Goal: Task Accomplishment & Management: Use online tool/utility

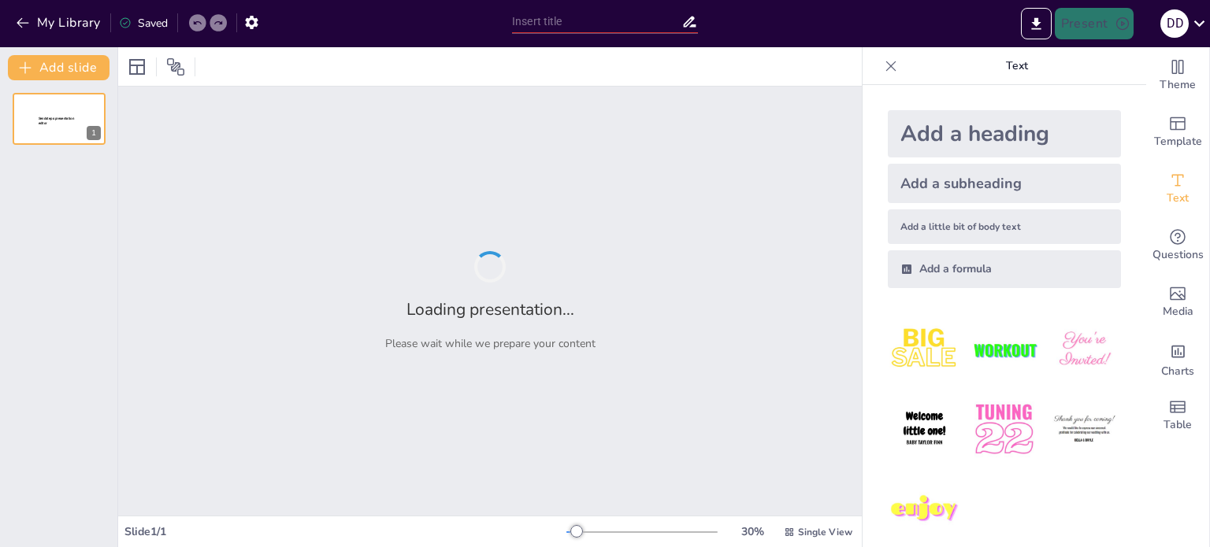
type input "Uso Contrastado de Ser y Estar: Ejemplos y Explicaciones"
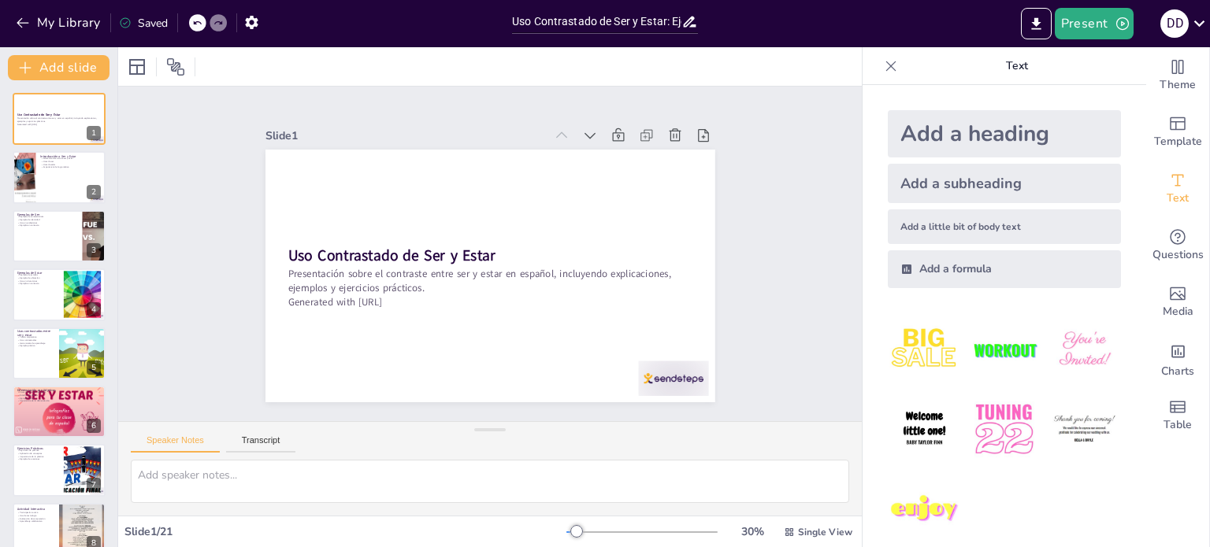
checkbox input "true"
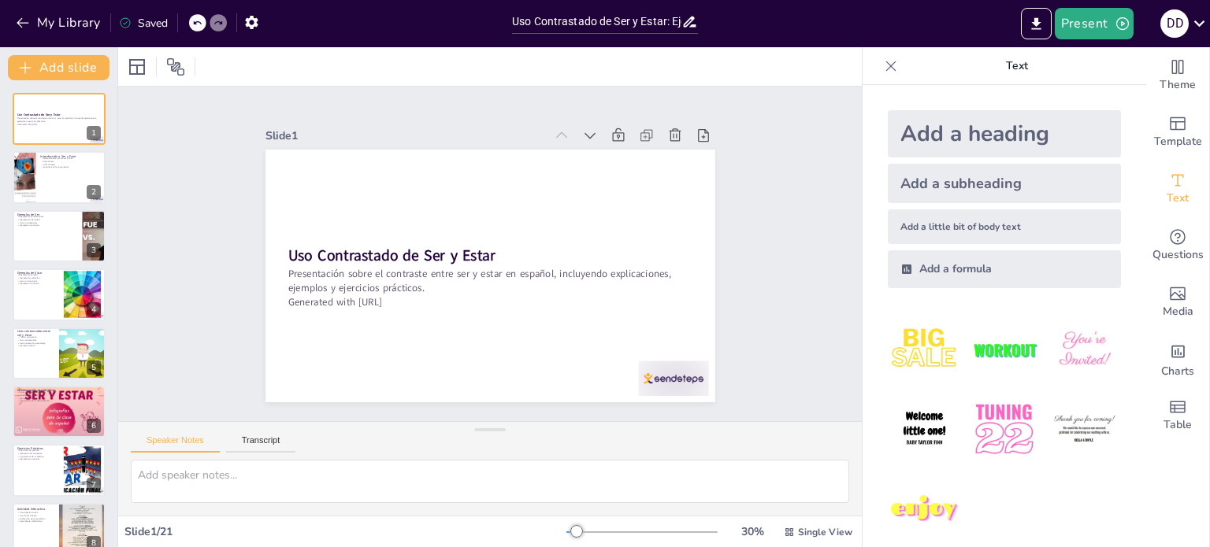
checkbox input "true"
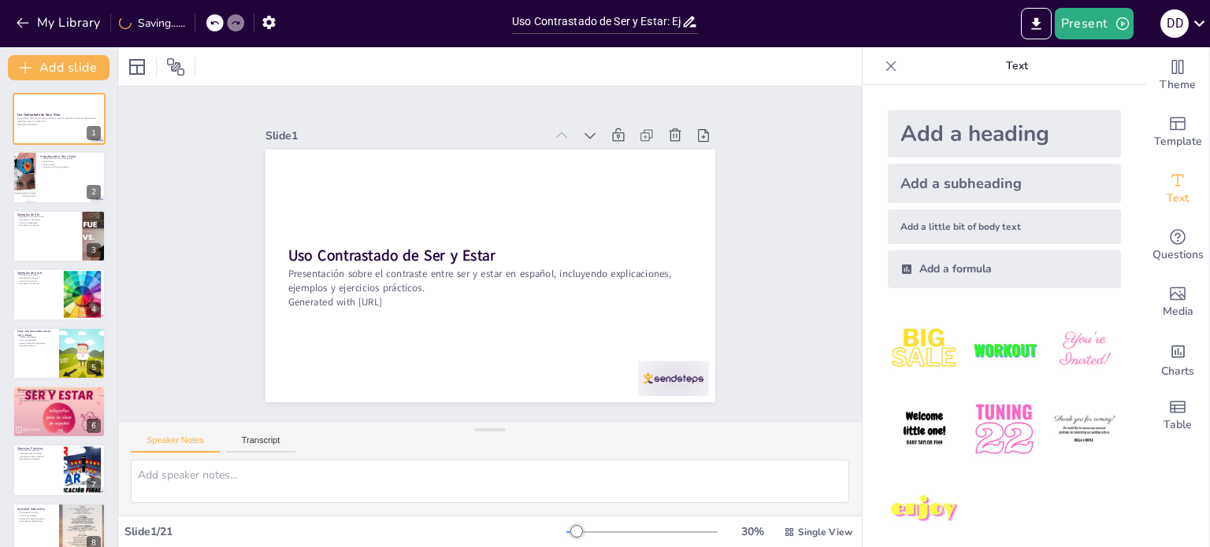
checkbox input "true"
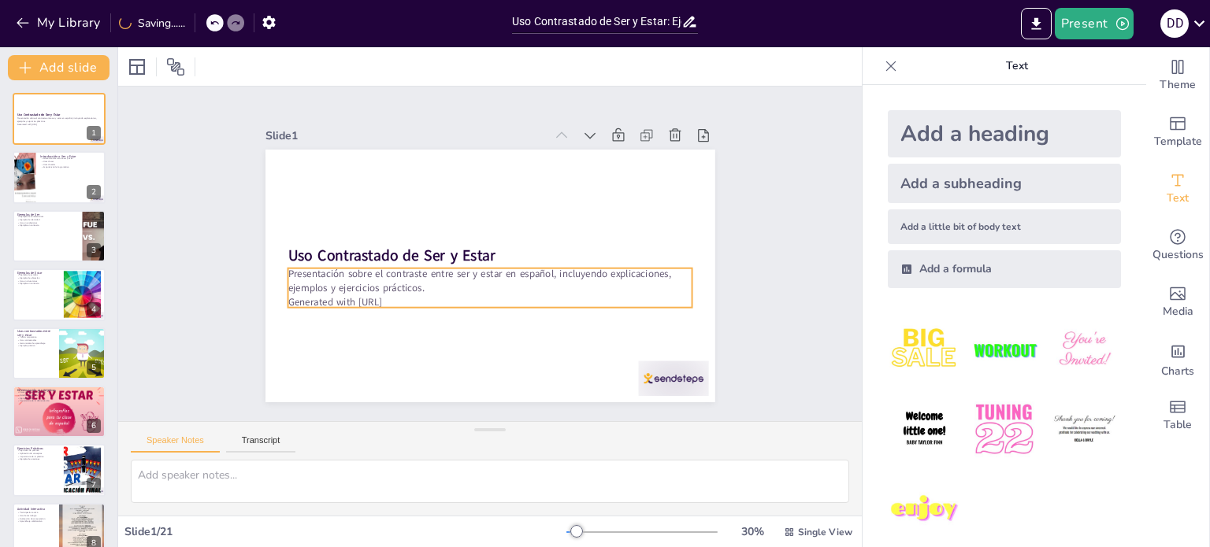
checkbox input "true"
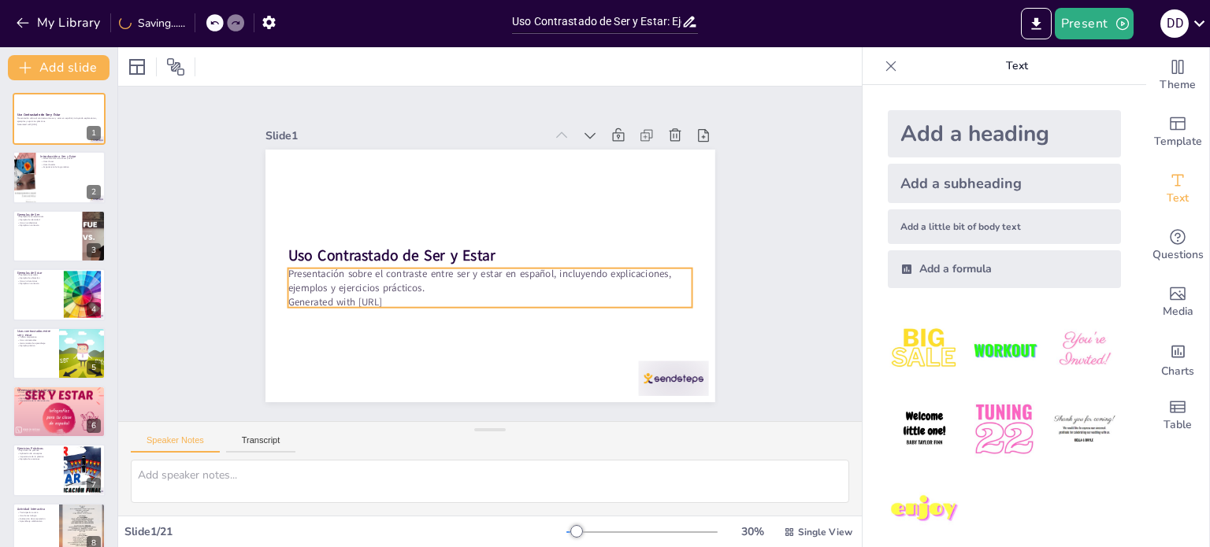
checkbox input "true"
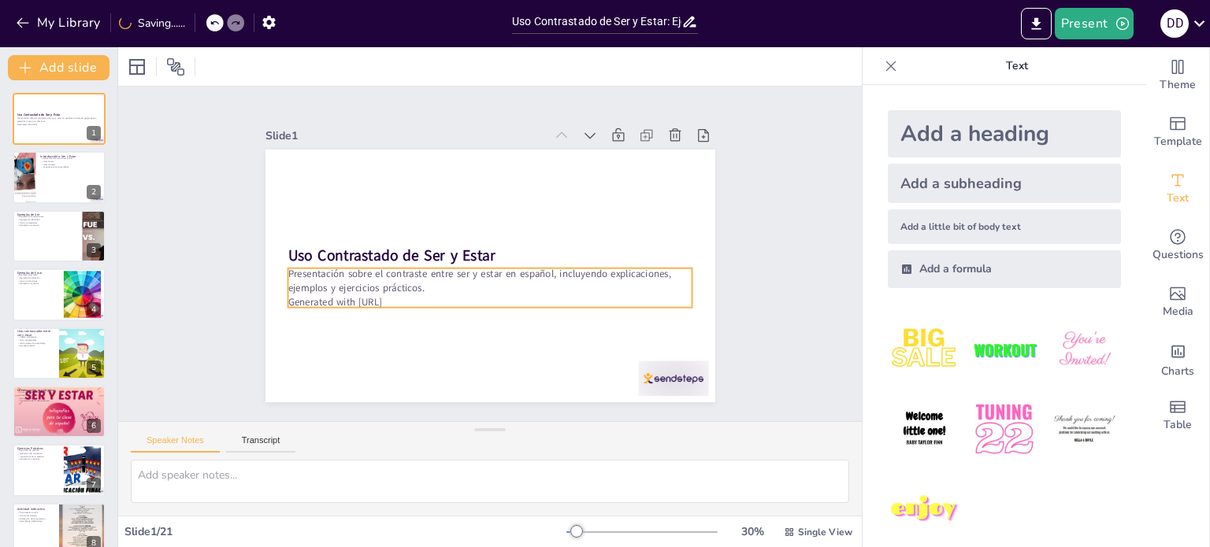
checkbox input "true"
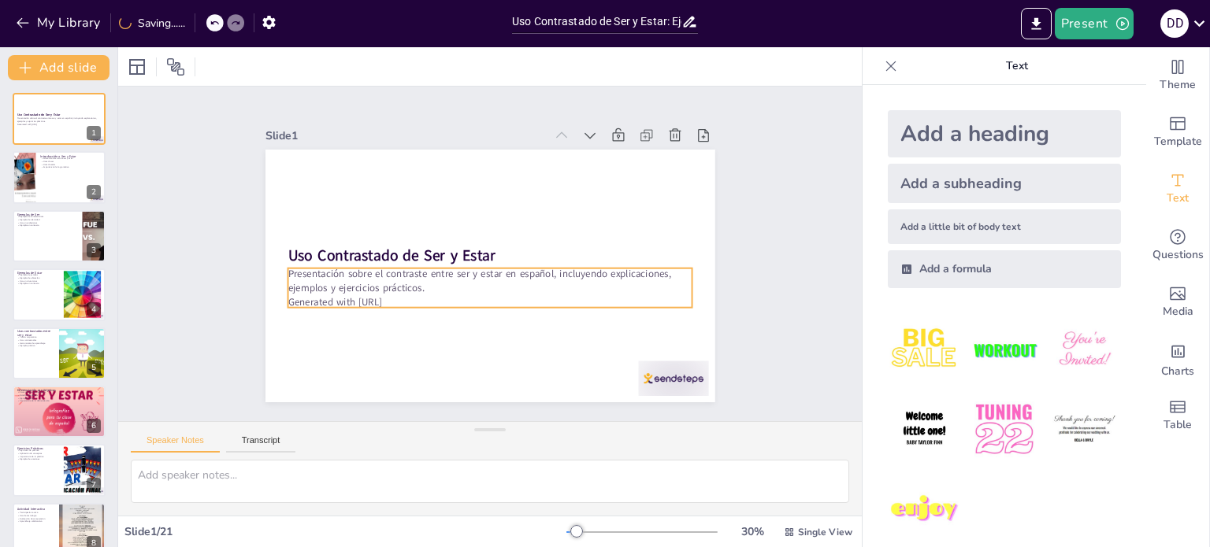
checkbox input "true"
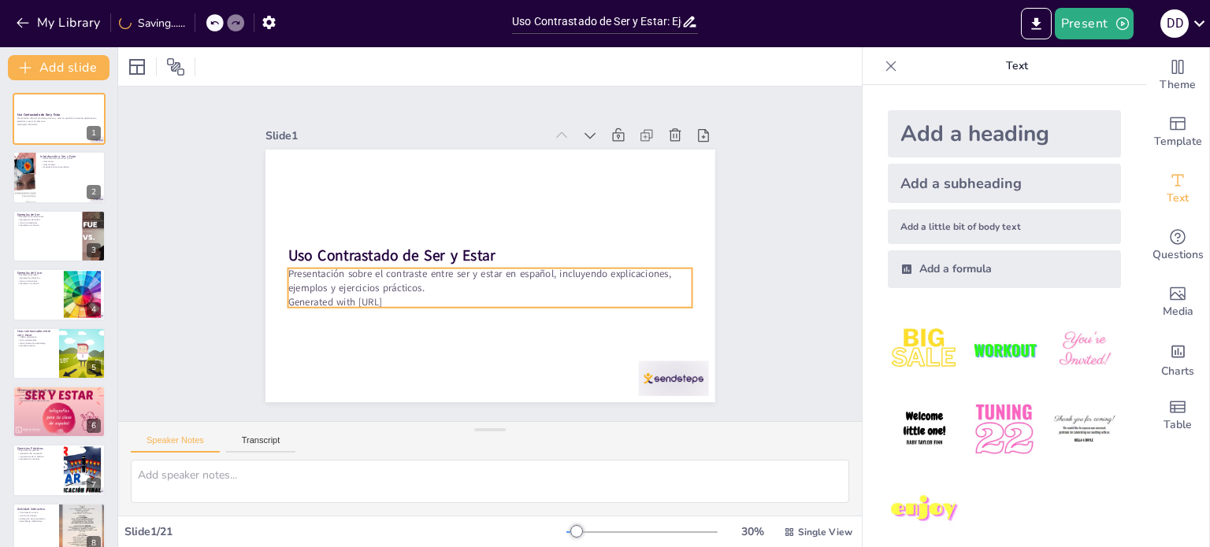
checkbox input "true"
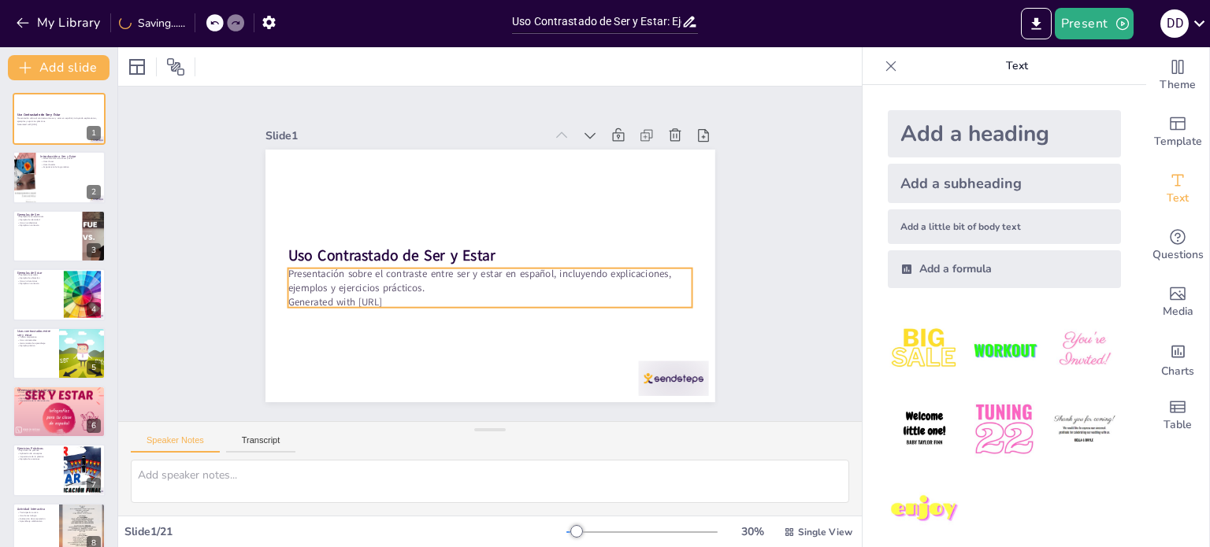
checkbox input "true"
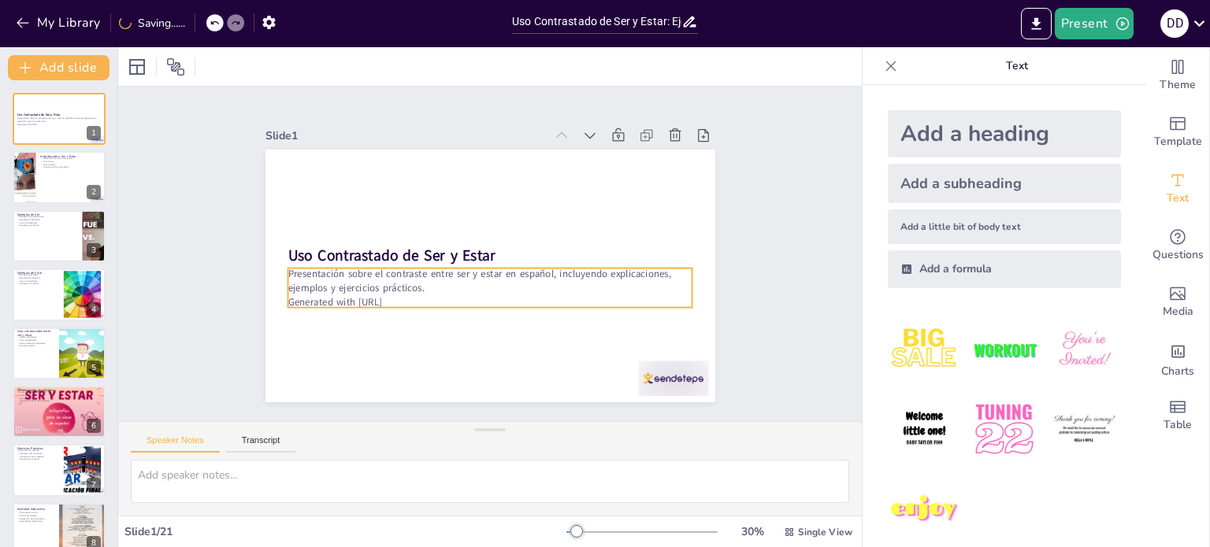
checkbox input "true"
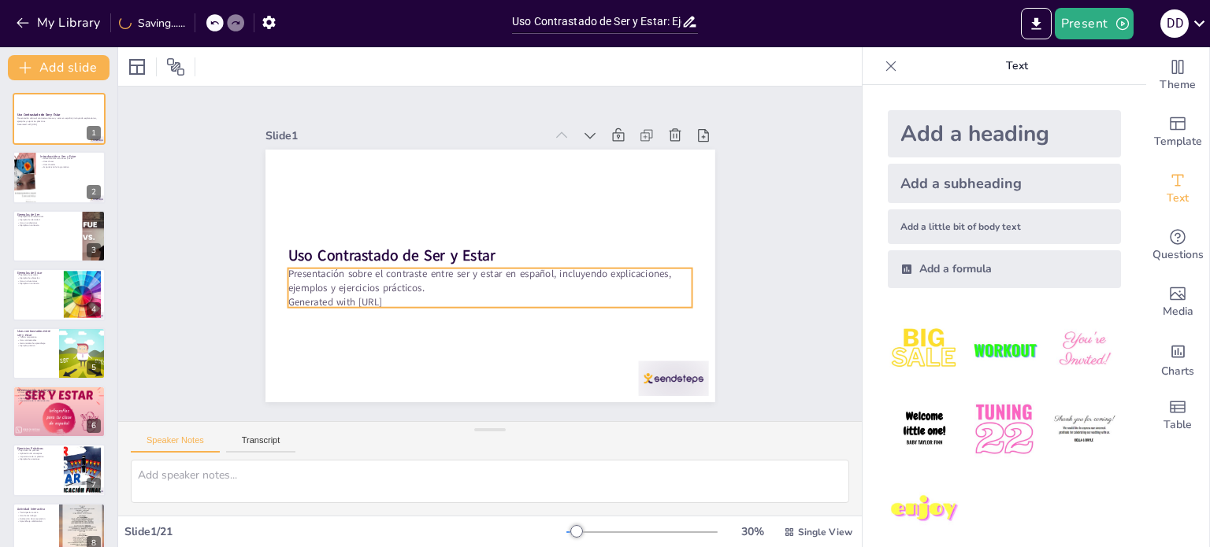
checkbox input "true"
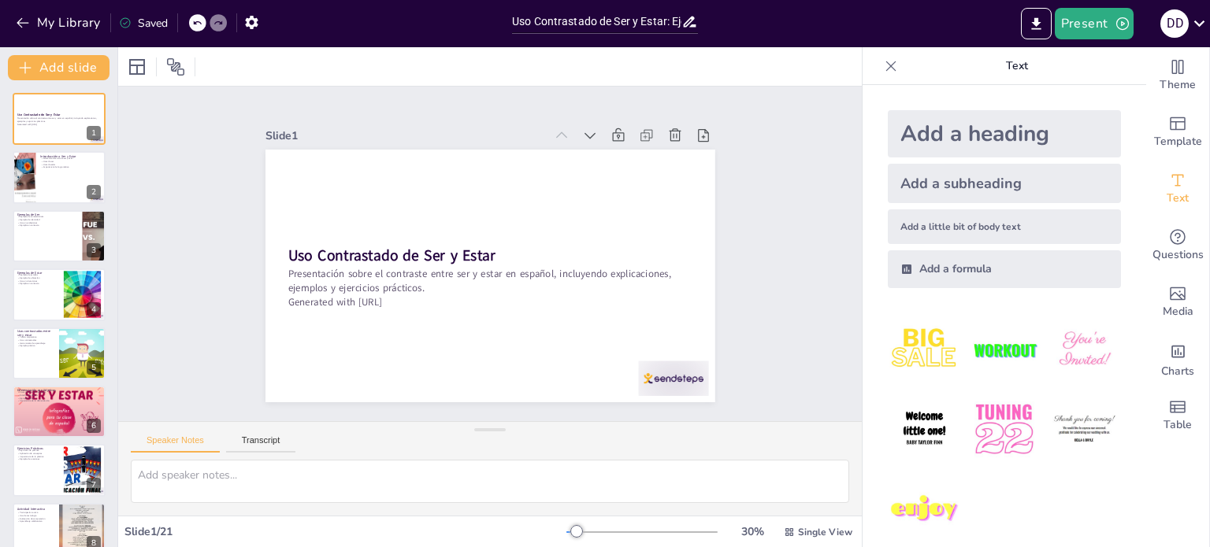
type textarea "La diferencia entre "ser" y "estar" es un concepto básico en la gramática españ…"
checkbox input "true"
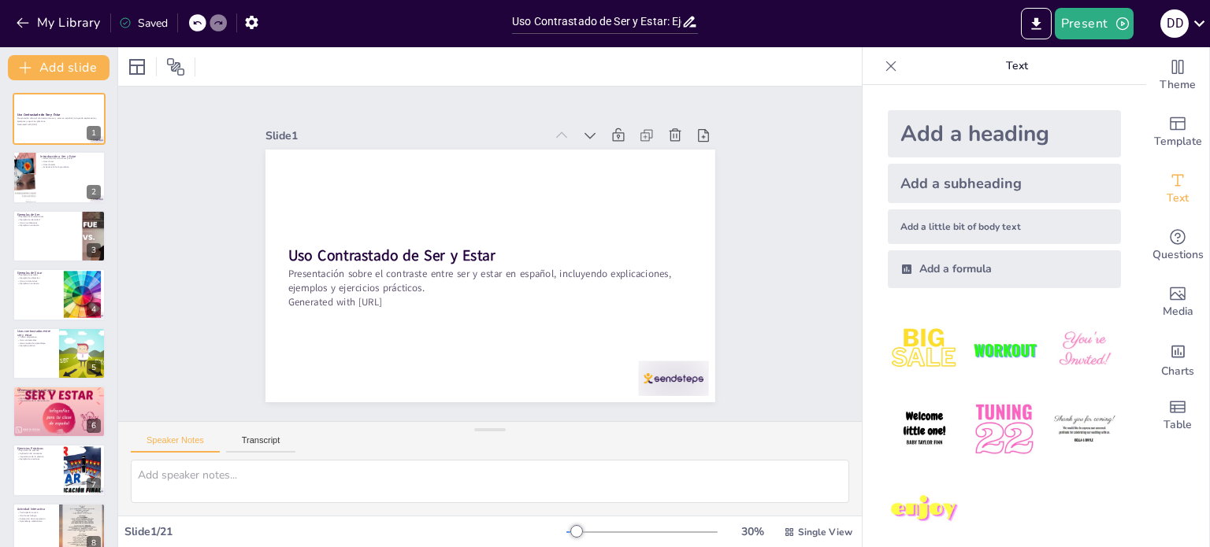
checkbox input "true"
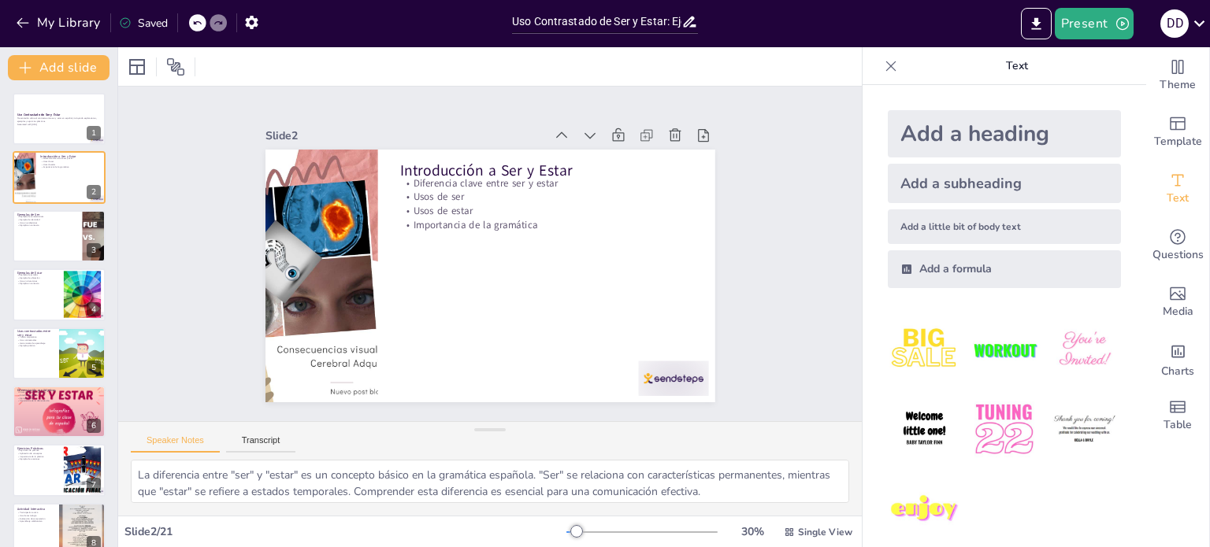
checkbox input "true"
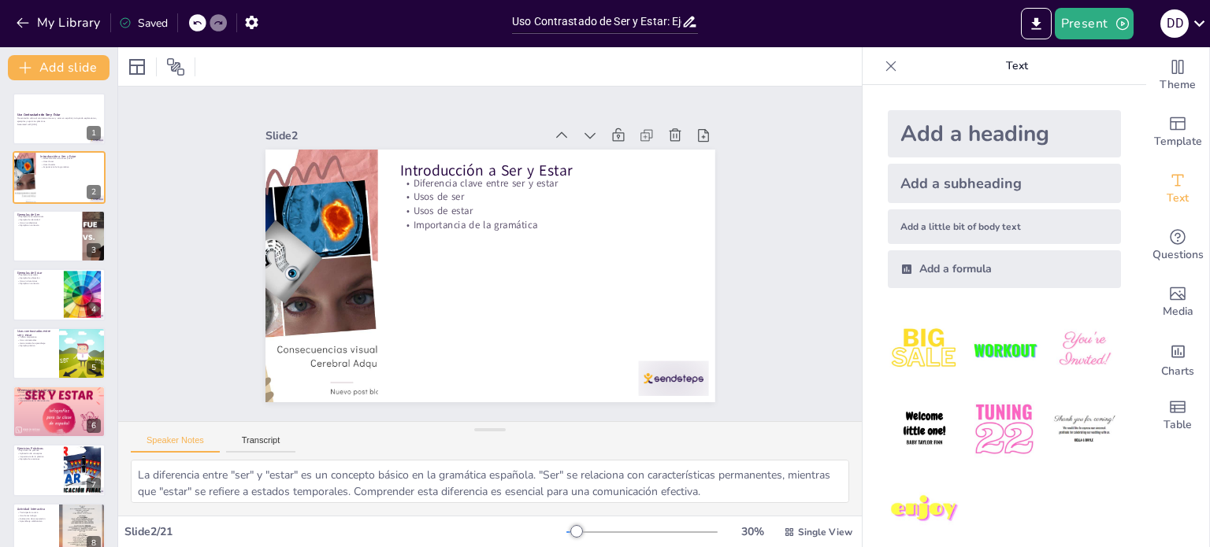
checkbox input "true"
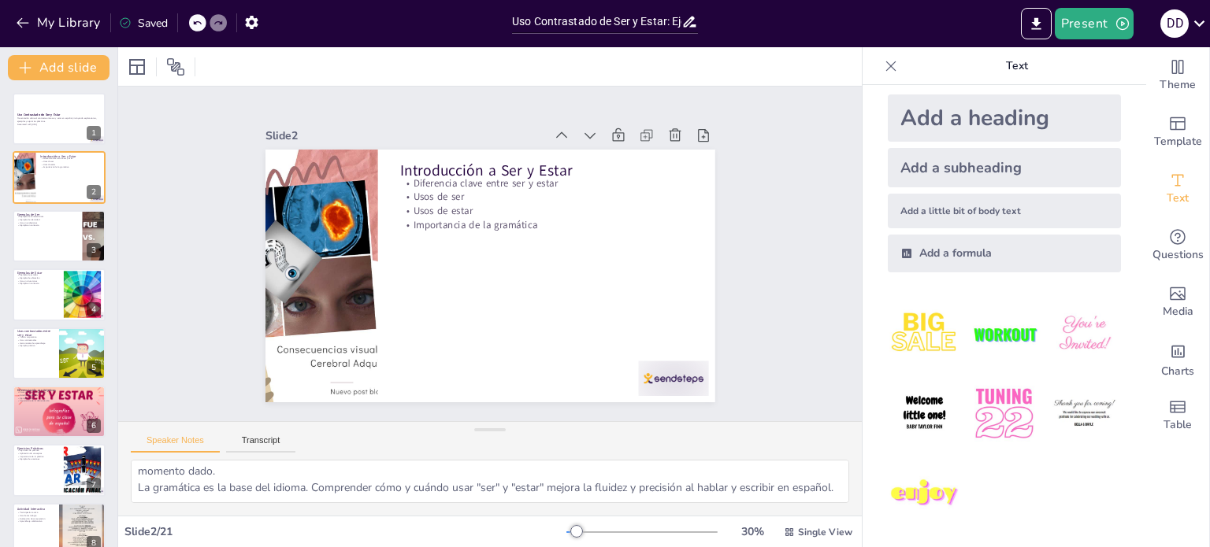
scroll to position [102, 0]
type textarea "Un ejemplo clásico del uso de "ser" es describir características físicas o de p…"
checkbox input "true"
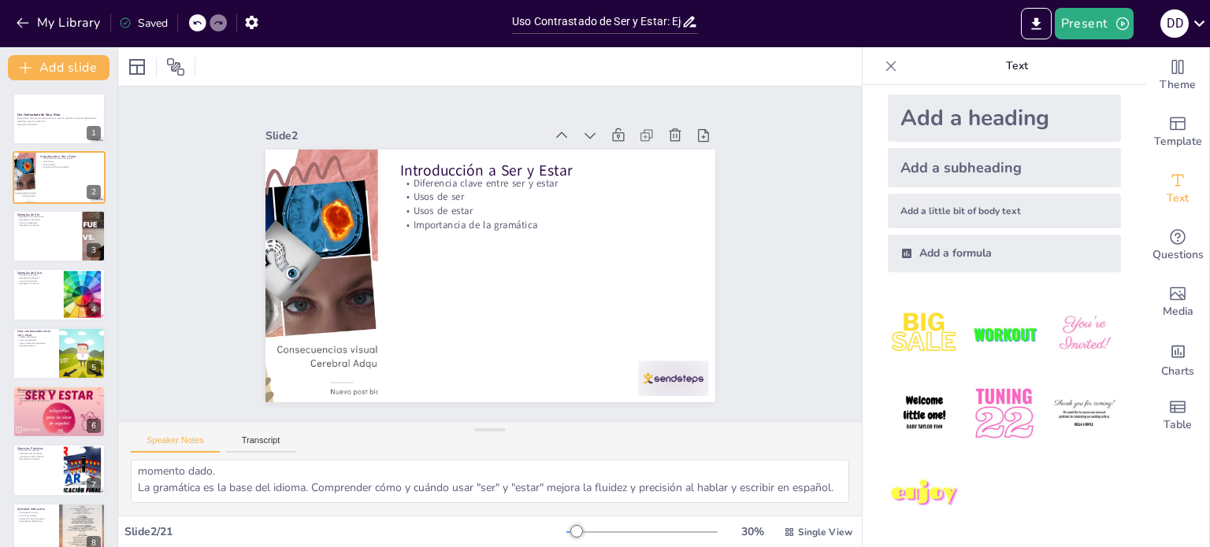
checkbox input "true"
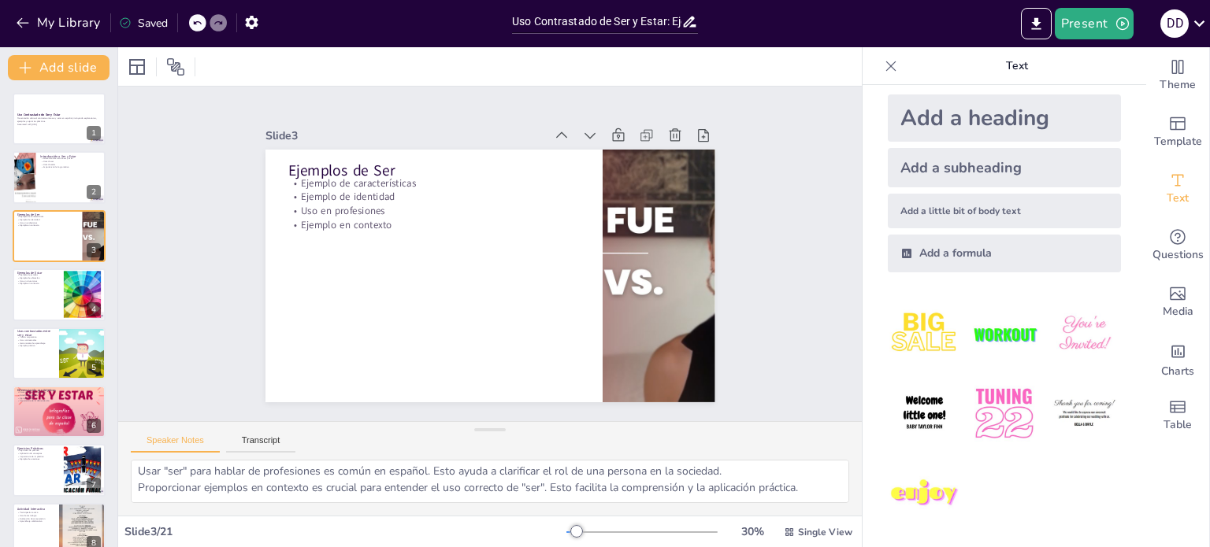
scroll to position [53, 0]
checkbox input "true"
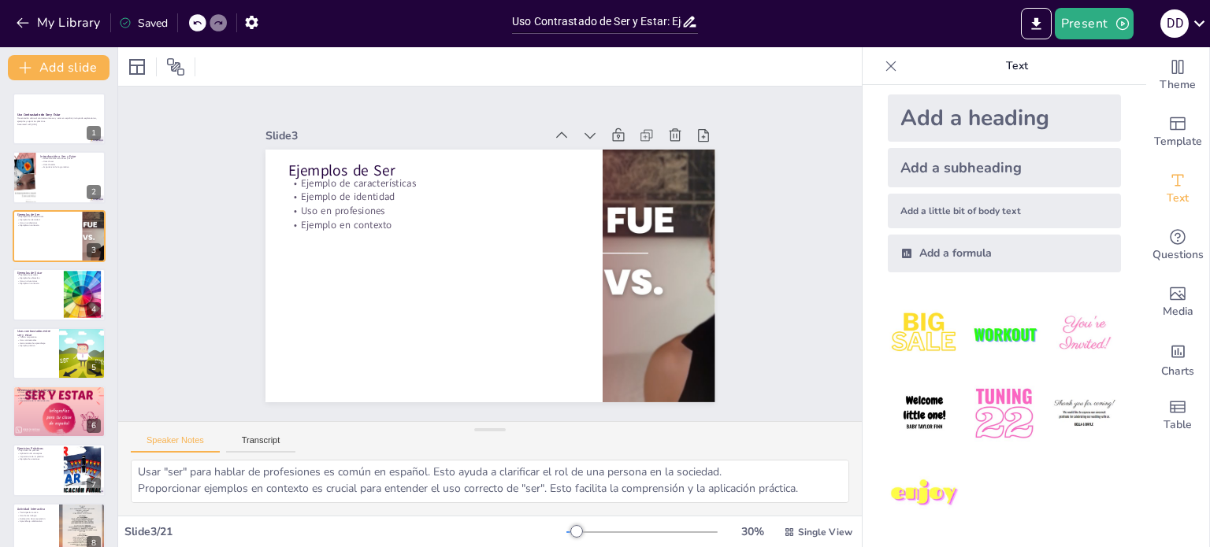
checkbox input "true"
type textarea ""Ella está cansada" es un ejemplo que muestra cómo "estar" se utiliza para desc…"
checkbox input "true"
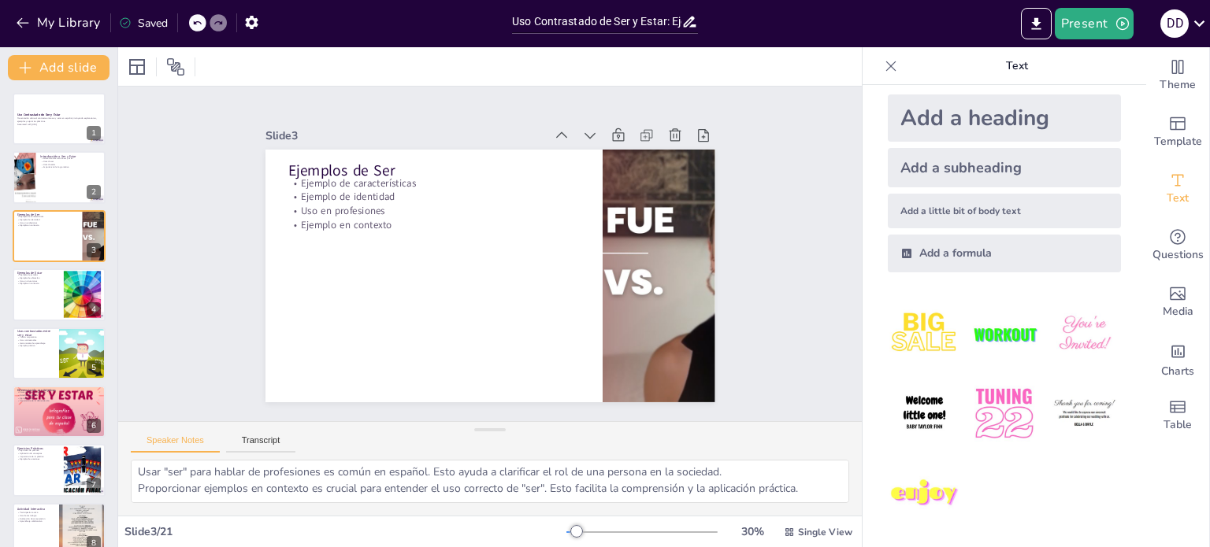
checkbox input "true"
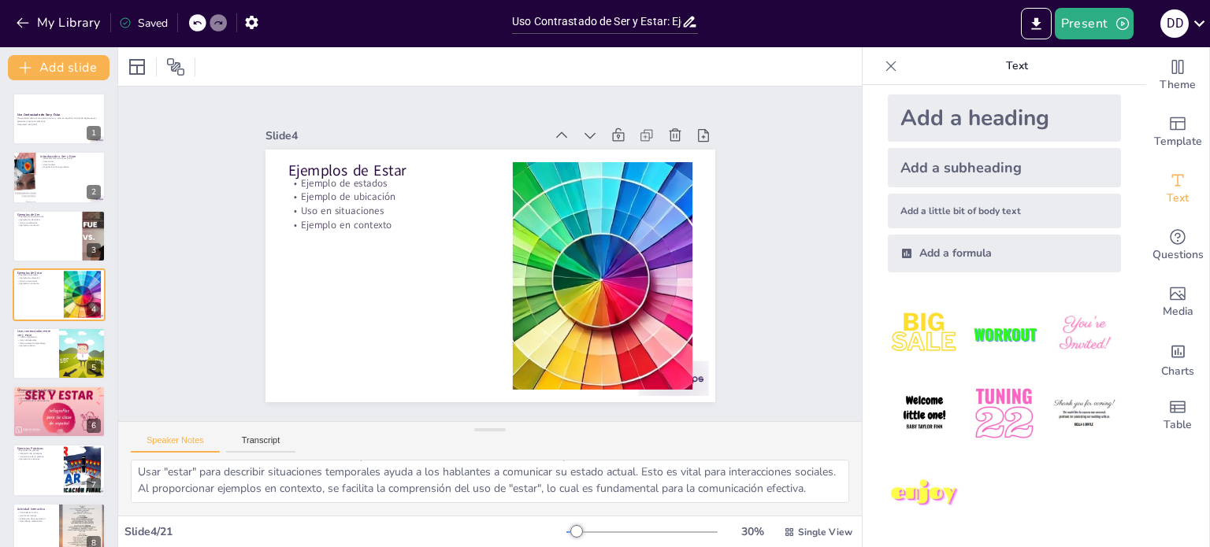
scroll to position [69, 0]
checkbox input "true"
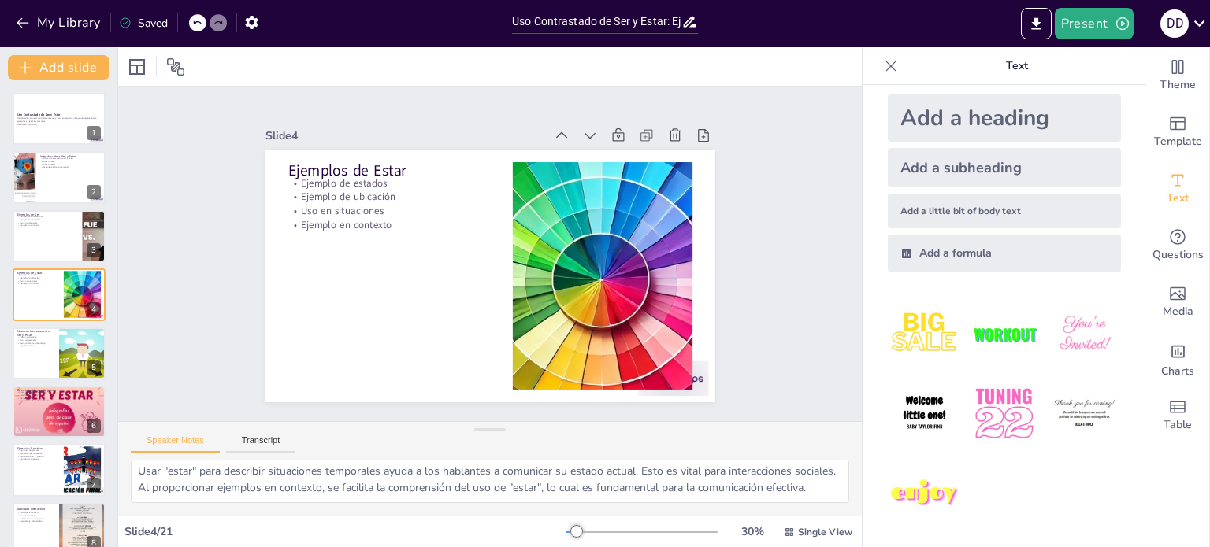
checkbox input "true"
type textarea "Una tabla comparativa permite visualizar claramente las diferencias entre "ser"…"
checkbox input "true"
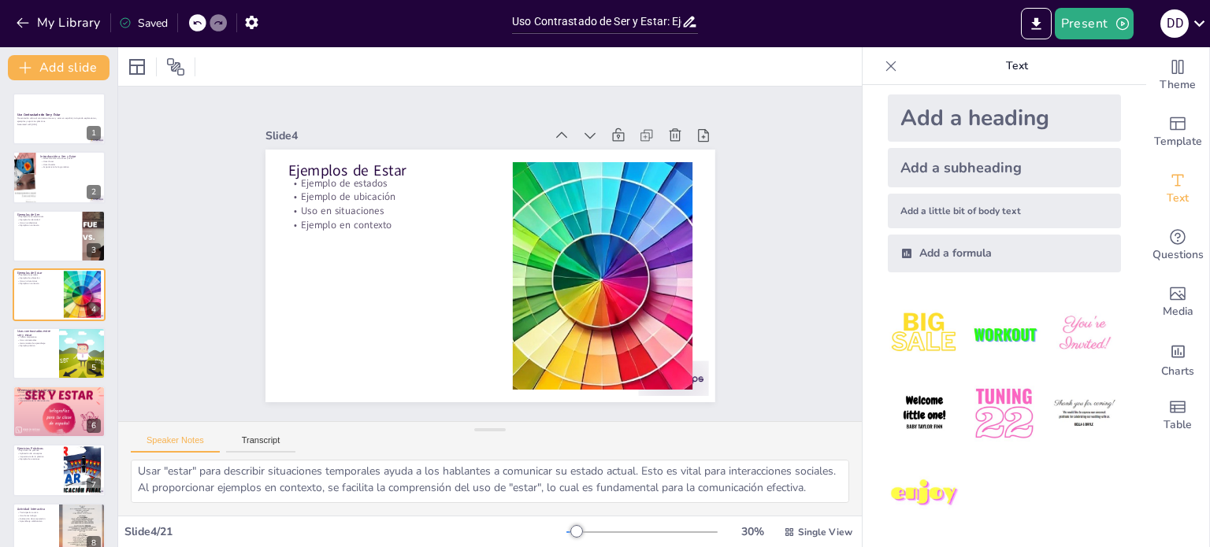
checkbox input "true"
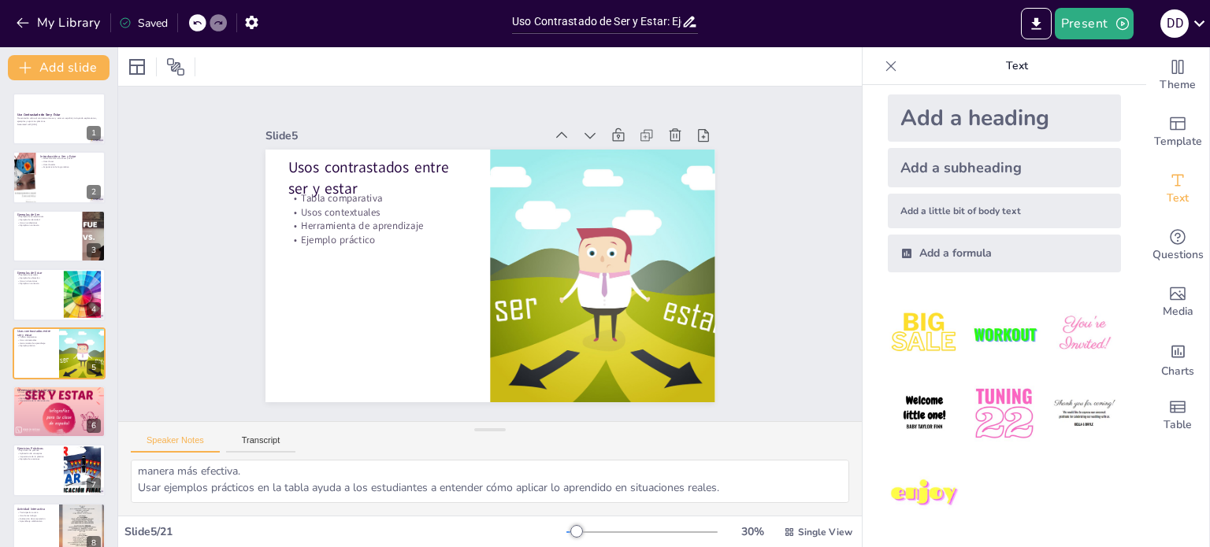
checkbox input "true"
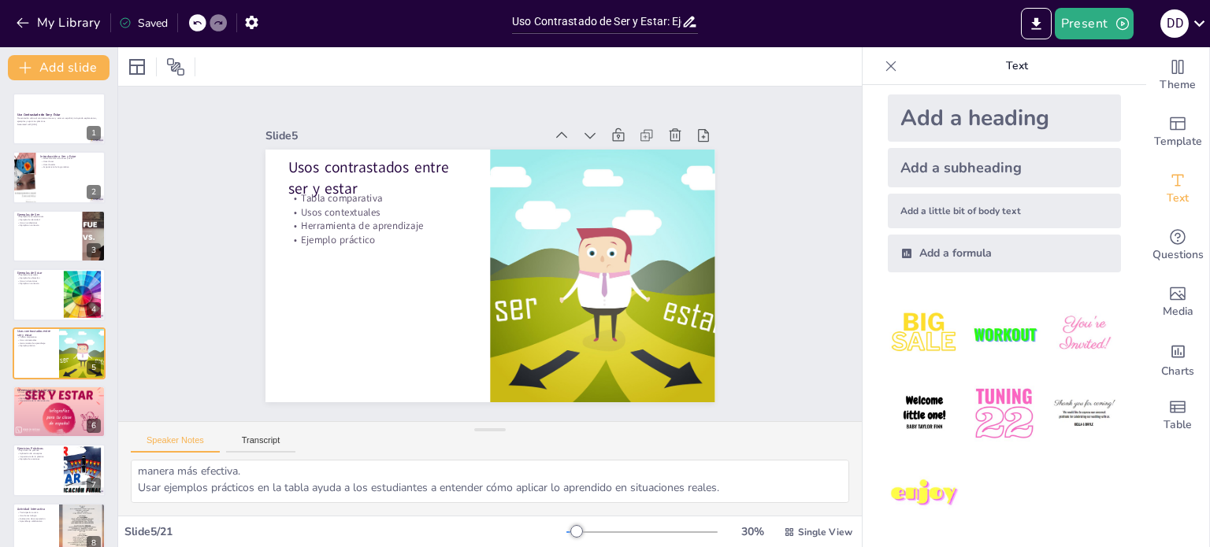
checkbox input "true"
type textarea "Usar "ser" con adjetivos para describir características permanentes es esencial…"
checkbox input "true"
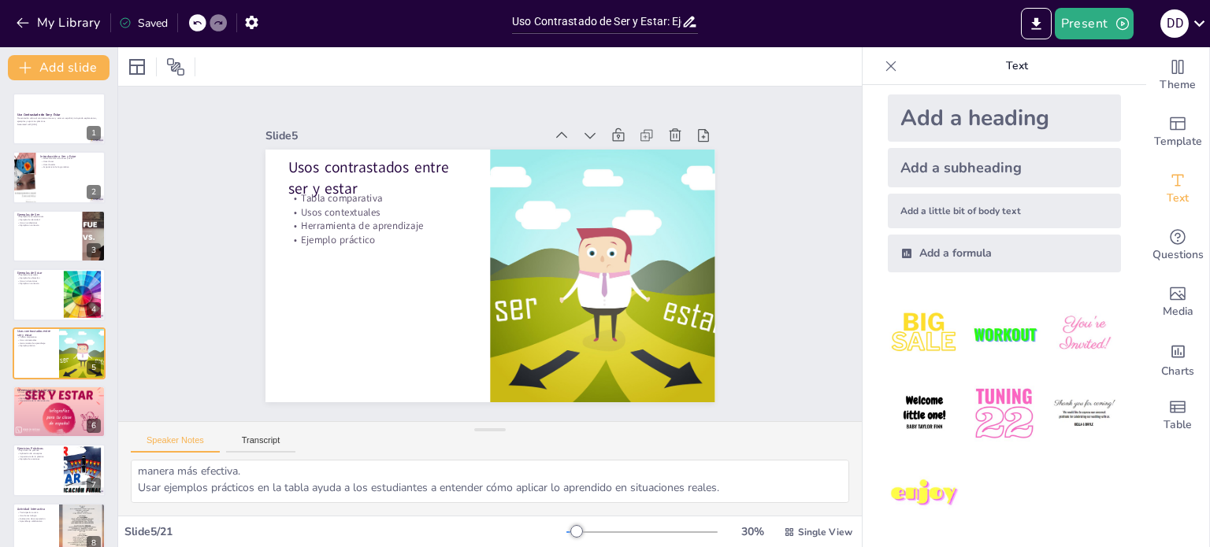
checkbox input "true"
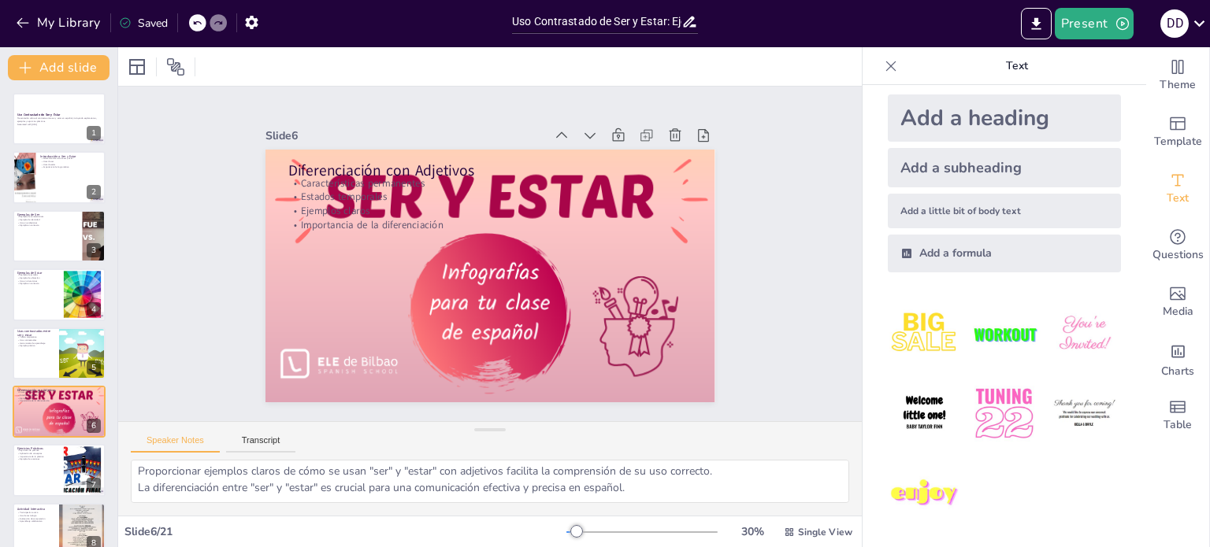
scroll to position [36, 0]
checkbox input "true"
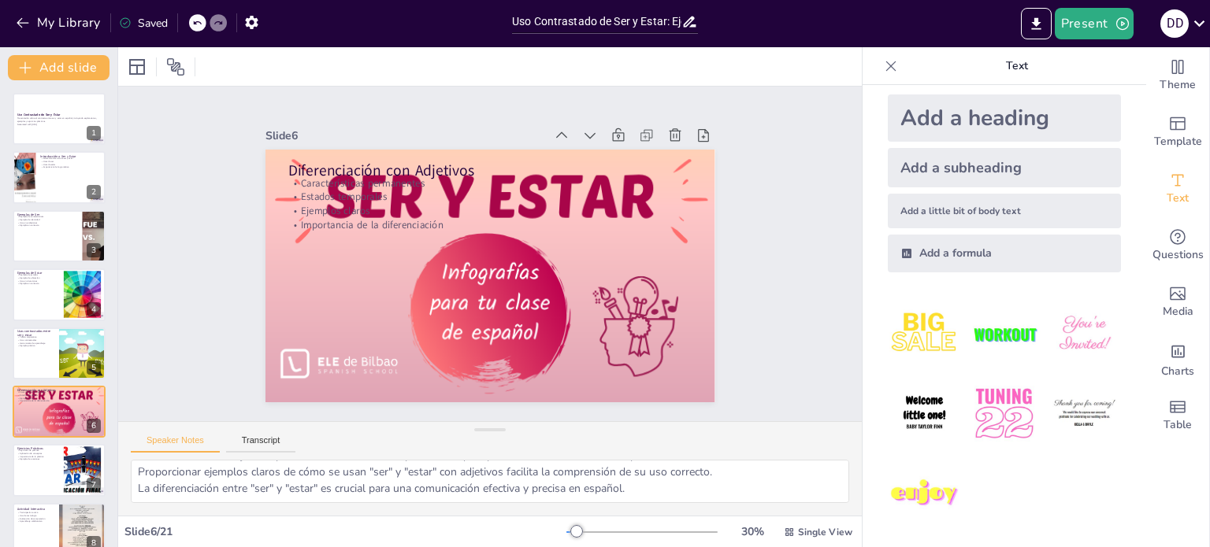
checkbox input "true"
type textarea "Realizar ejercicios prácticos es fundamental para reforzar el aprendizaje. Ayud…"
checkbox input "true"
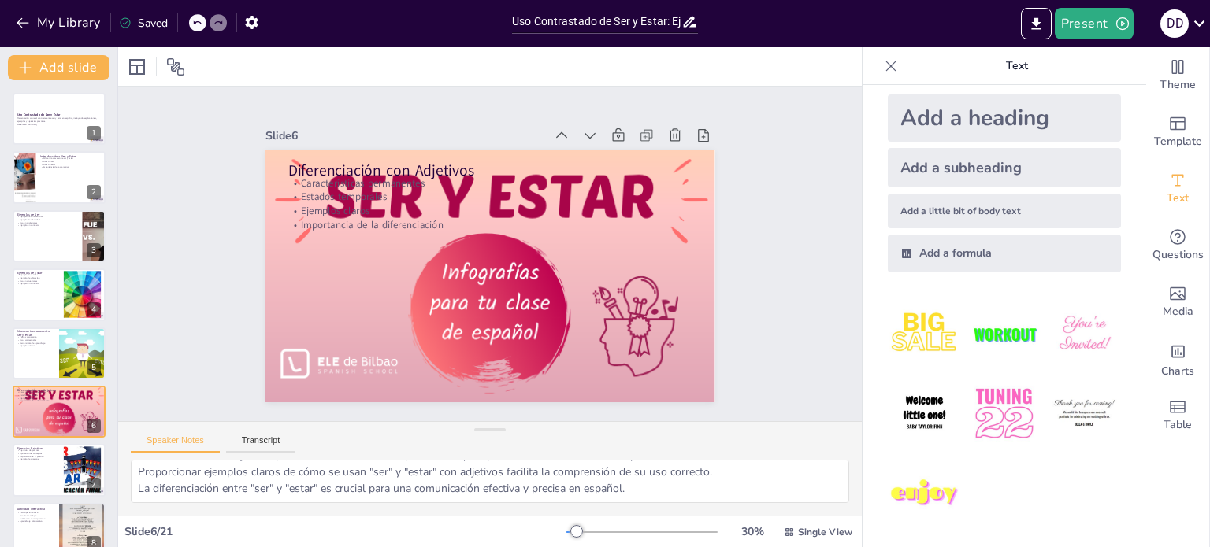
checkbox input "true"
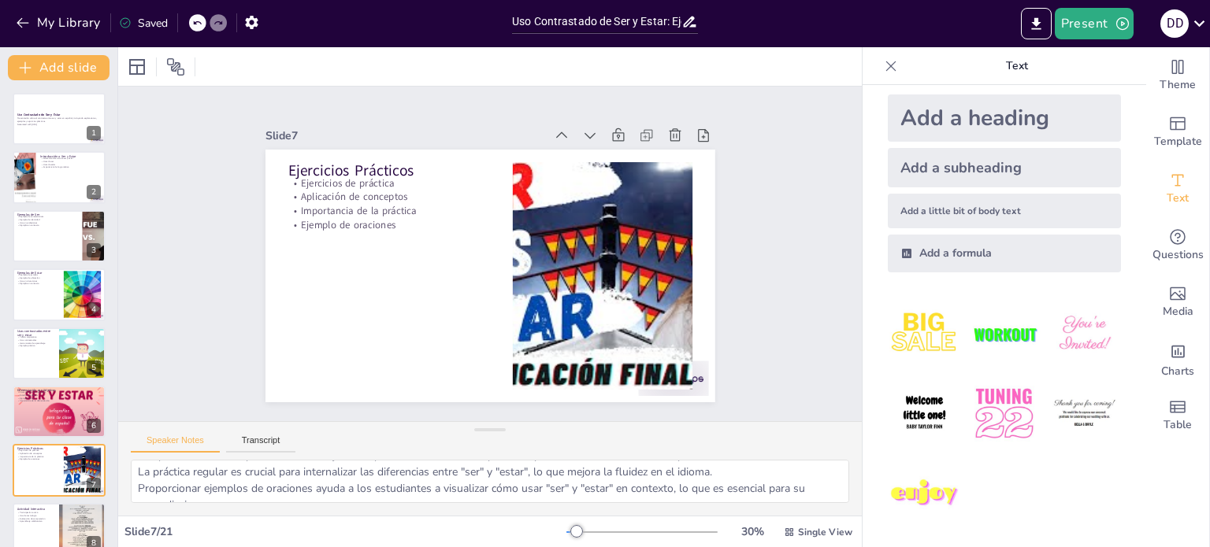
checkbox input "true"
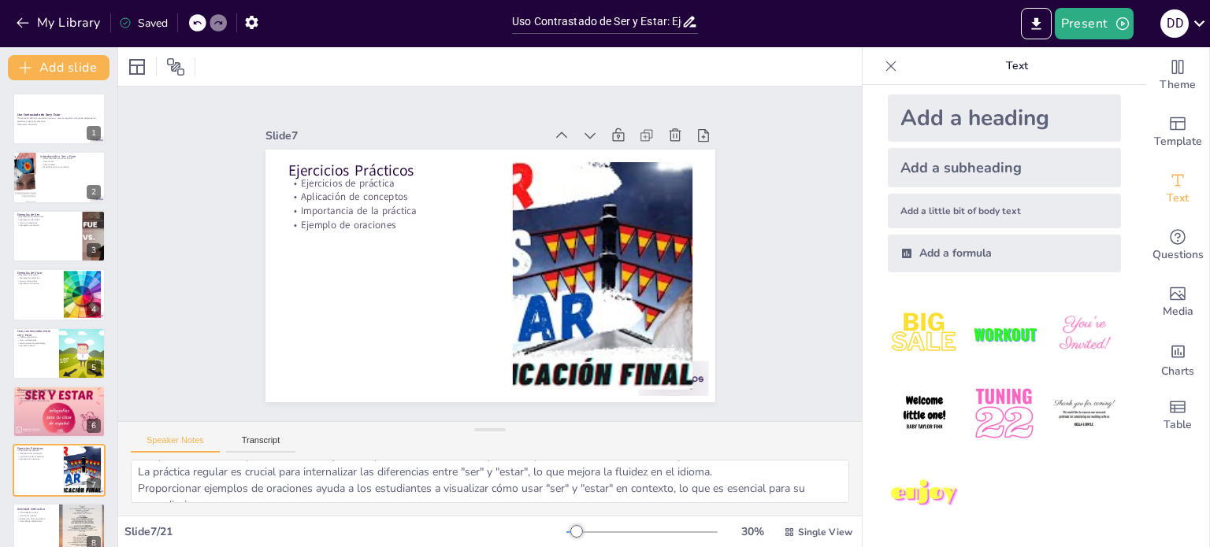
checkbox input "true"
type textarea "Fomentar la participación activa en el aula mejora el compromiso de los estudia…"
checkbox input "true"
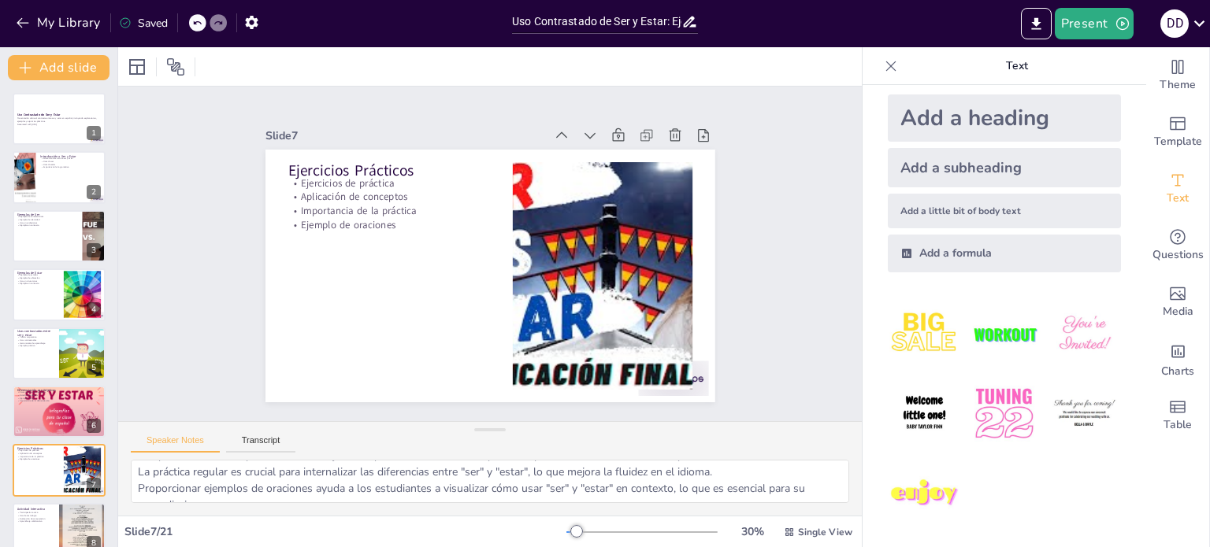
checkbox input "true"
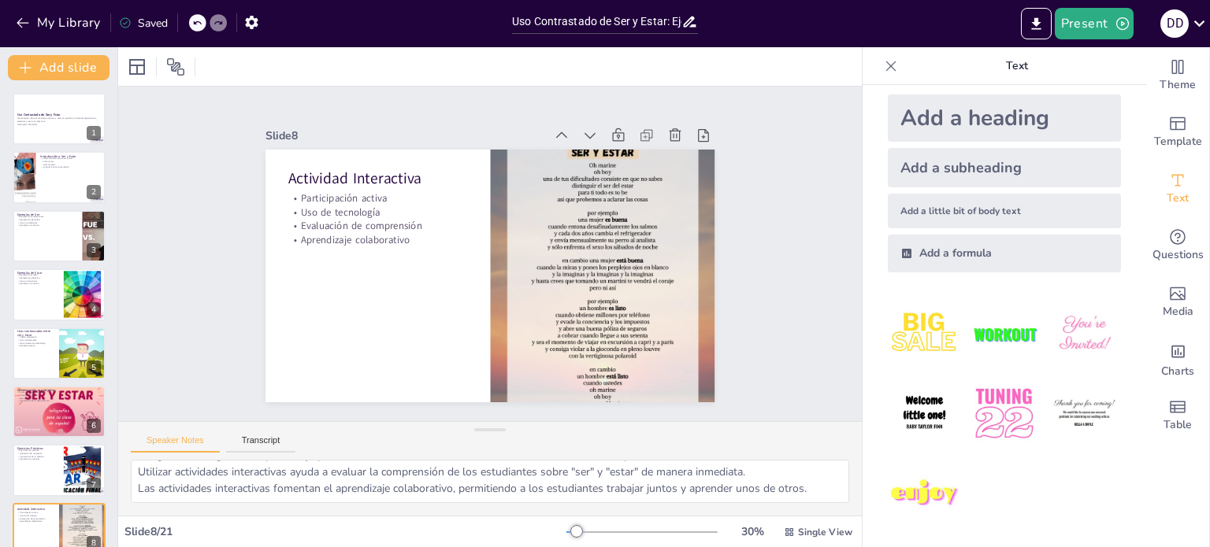
checkbox input "true"
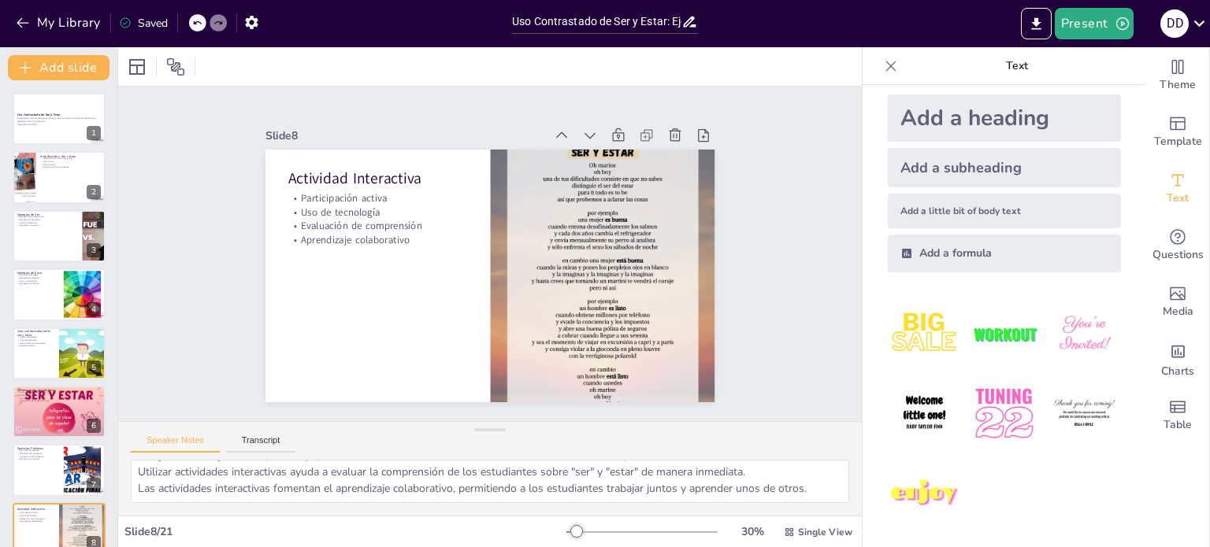
checkbox input "true"
type textarea "La comunicación efectiva depende de la correcta utilización de "ser" y "estar".…"
checkbox input "true"
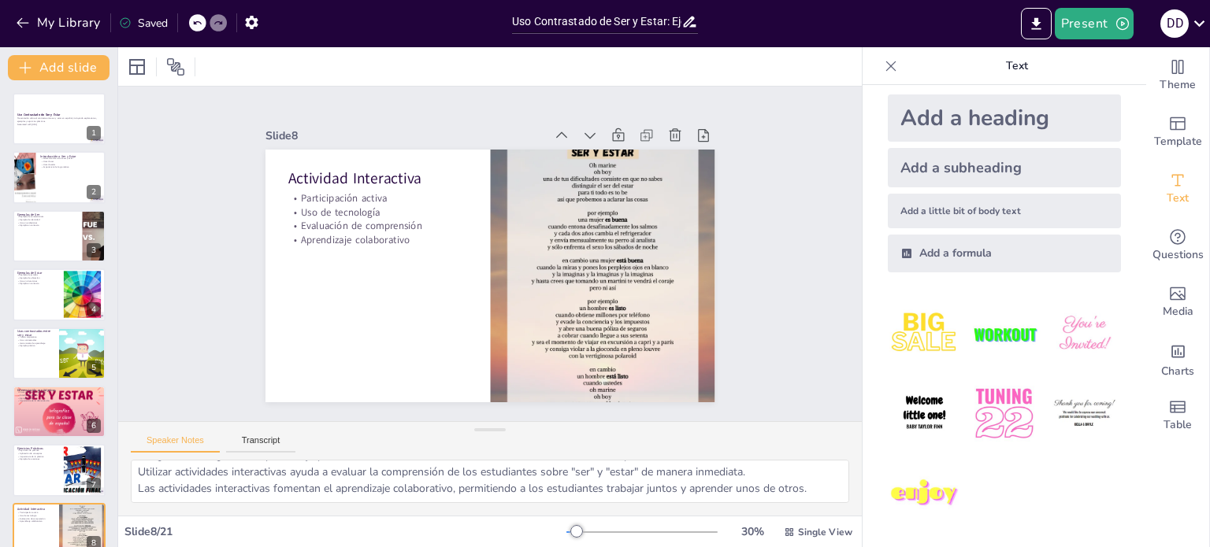
checkbox input "true"
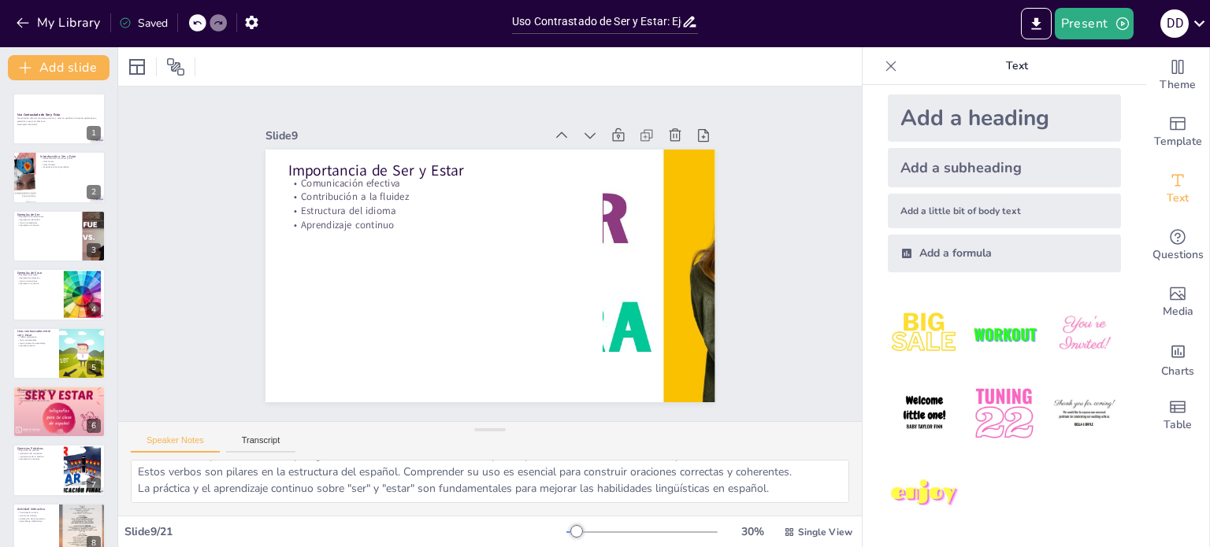
checkbox input "true"
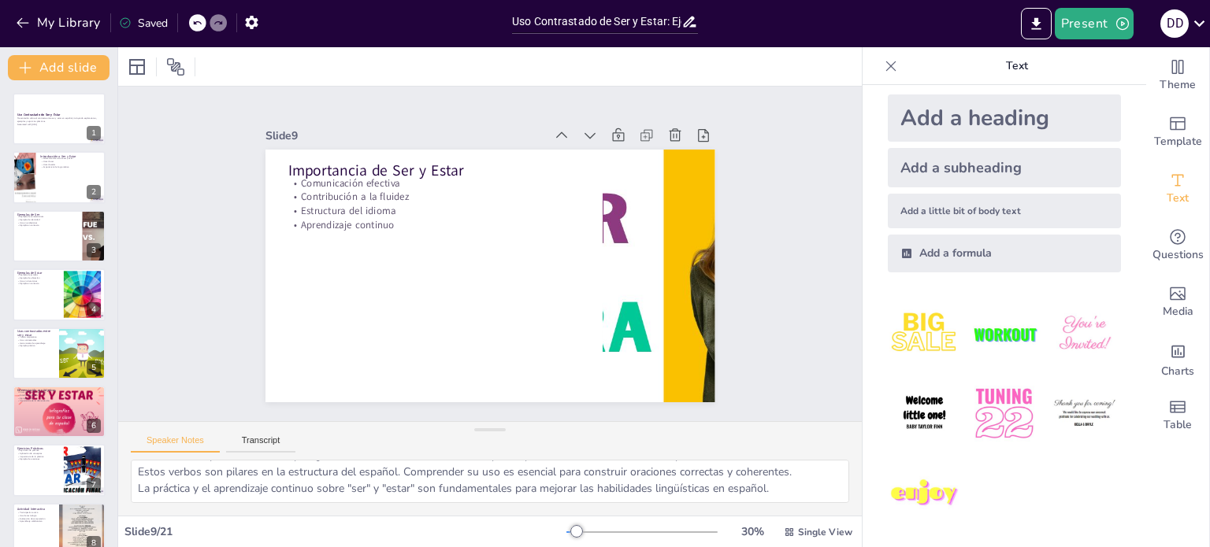
checkbox input "true"
type textarea "Hacer un resumen de los usos de "ser" es útil para que los estudiantes recuerde…"
checkbox input "true"
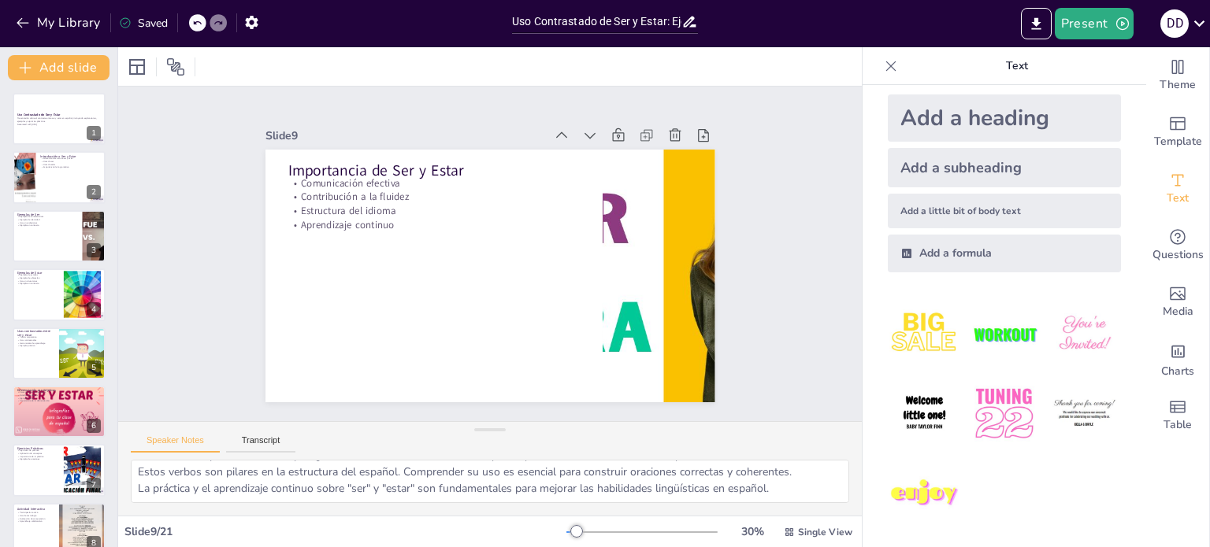
checkbox input "true"
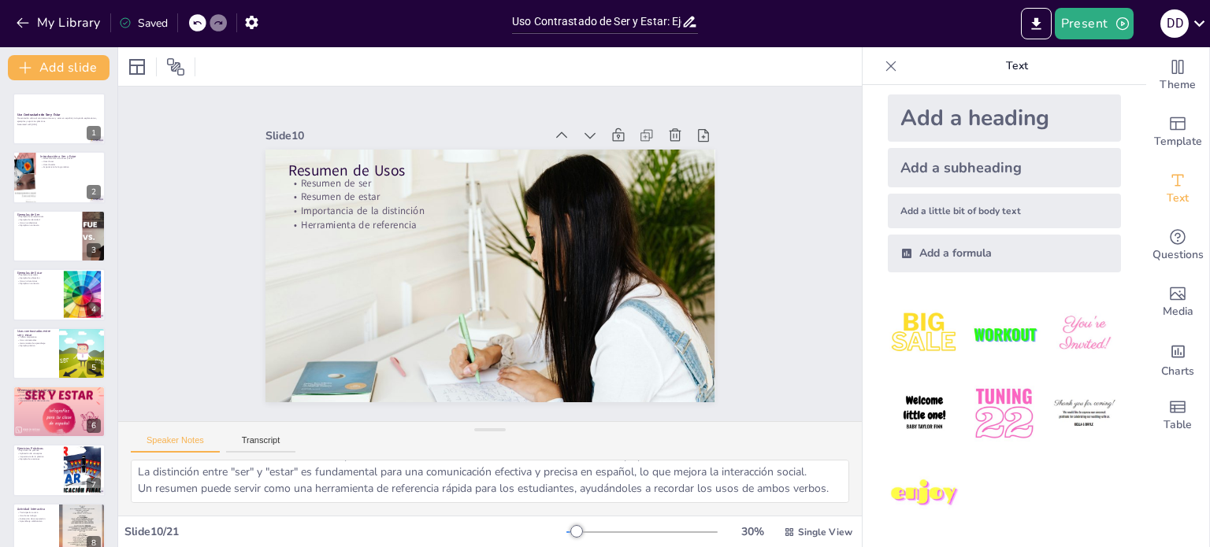
scroll to position [53, 0]
checkbox input "true"
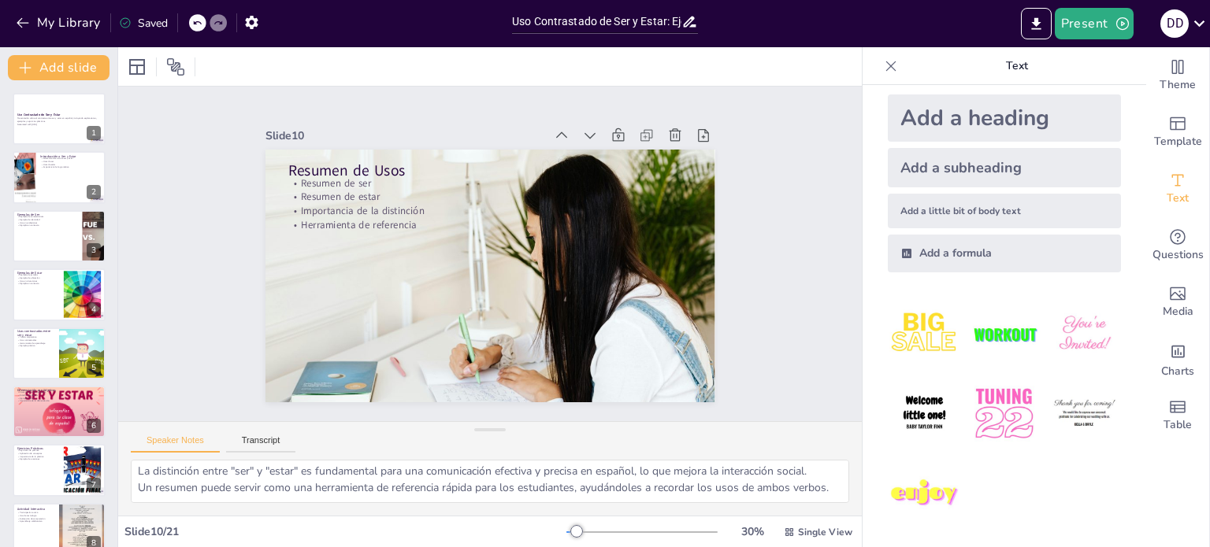
checkbox input "true"
type textarea "La mejora en la fluidez al usar "ser" y "estar" es notable cuando los estudiant…"
checkbox input "true"
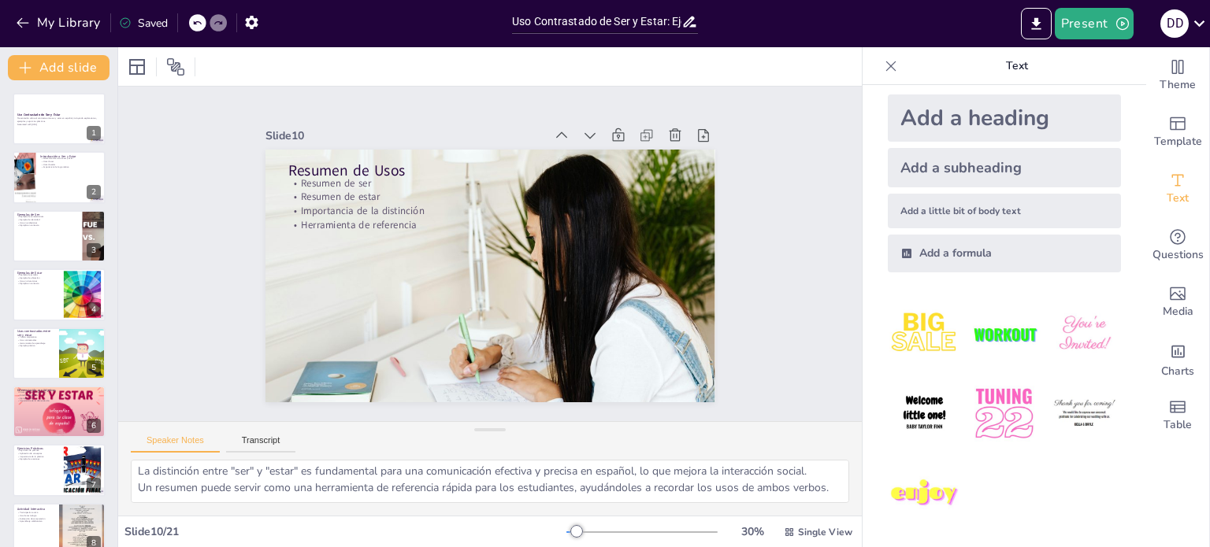
checkbox input "true"
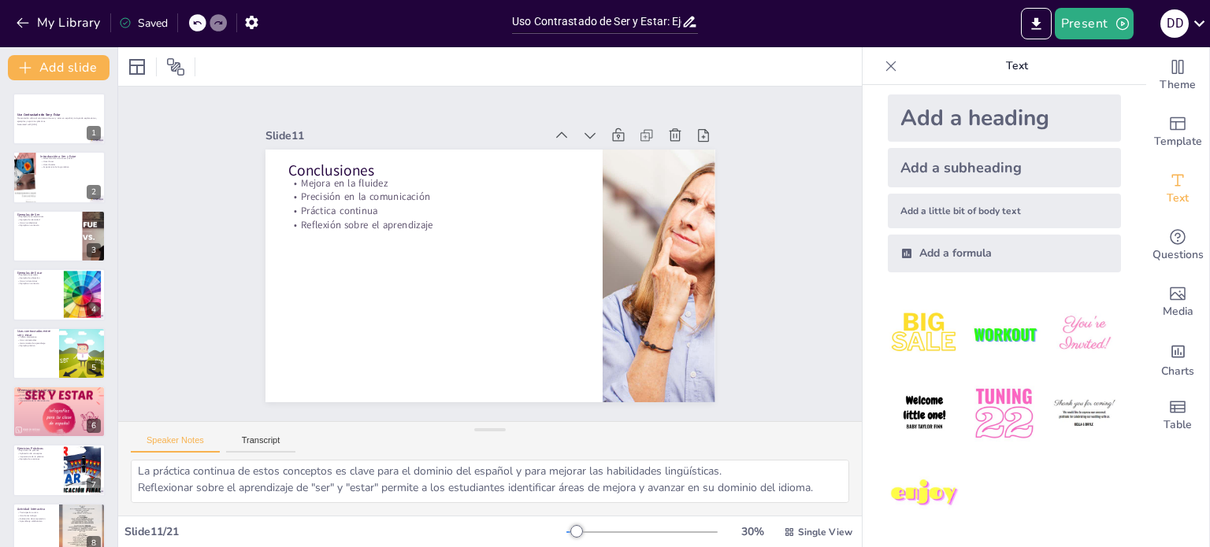
checkbox input "true"
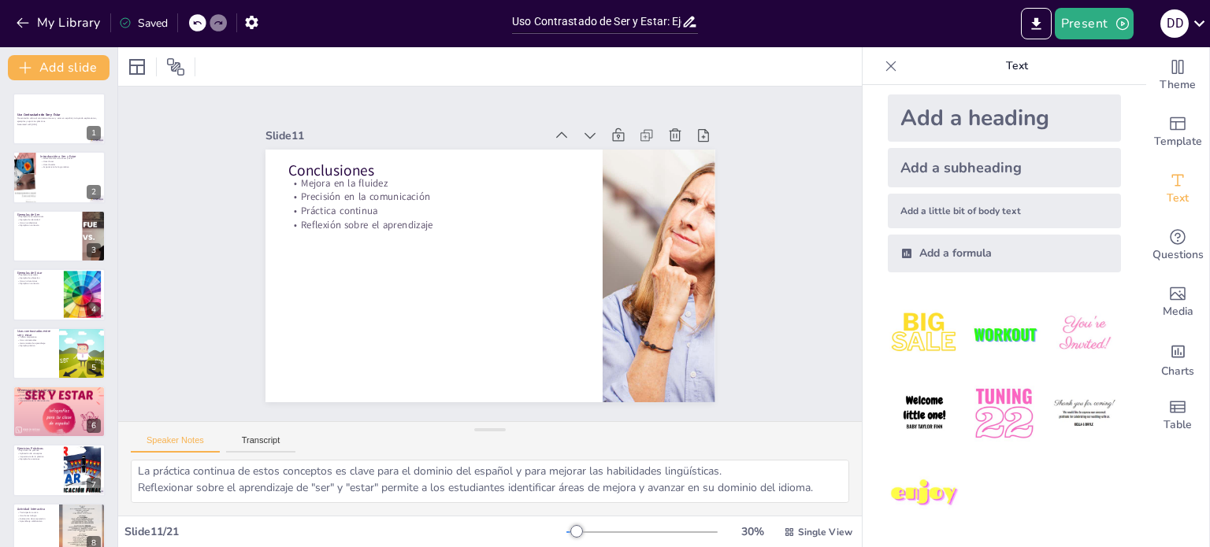
checkbox input "true"
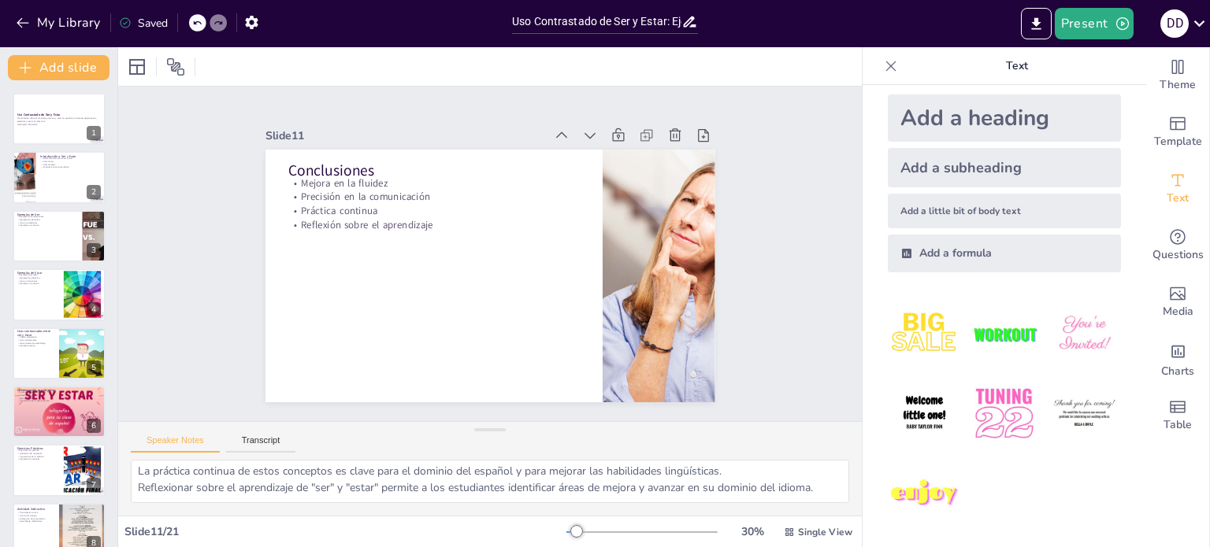
checkbox input "true"
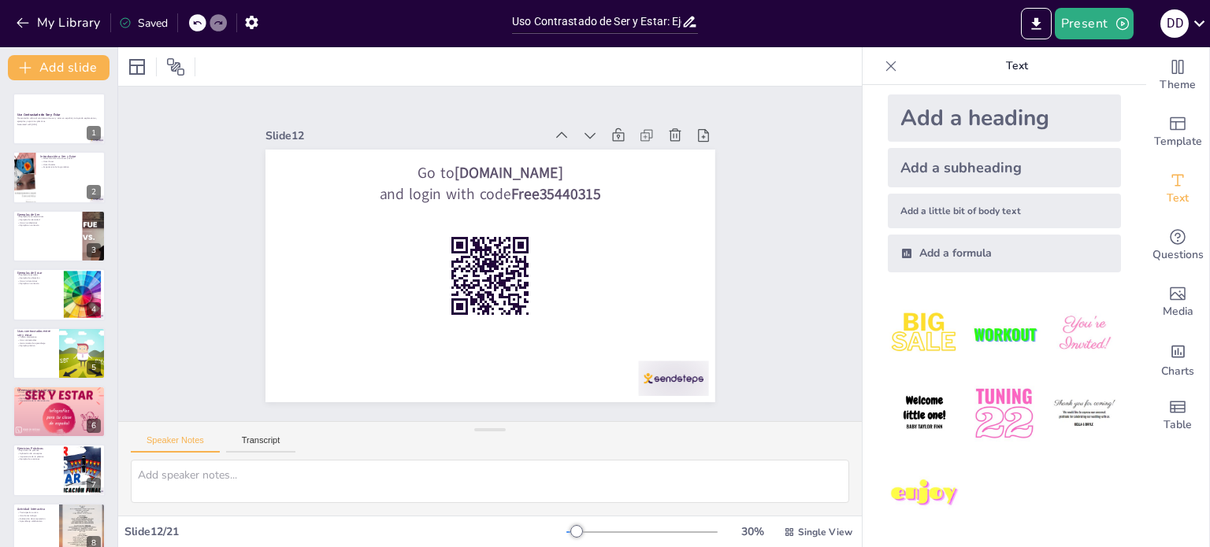
scroll to position [0, 0]
checkbox input "true"
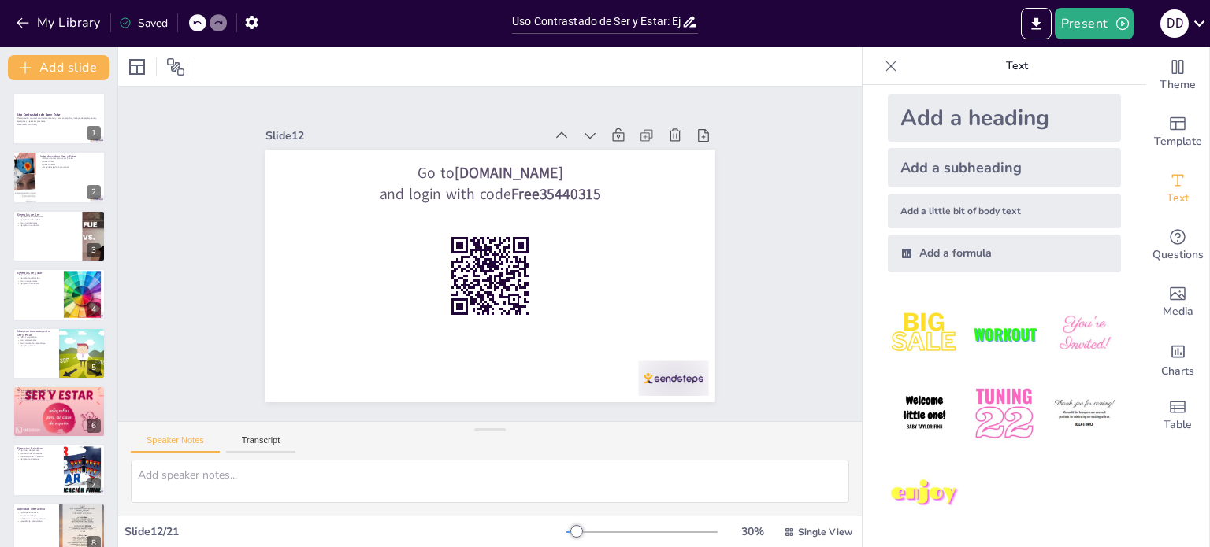
checkbox input "true"
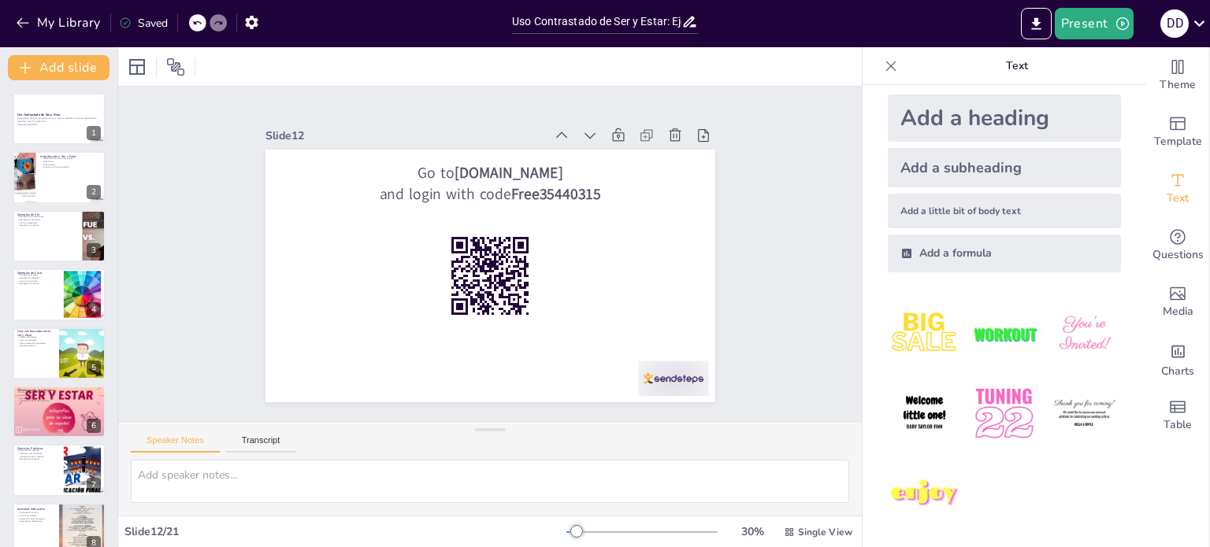
checkbox input "true"
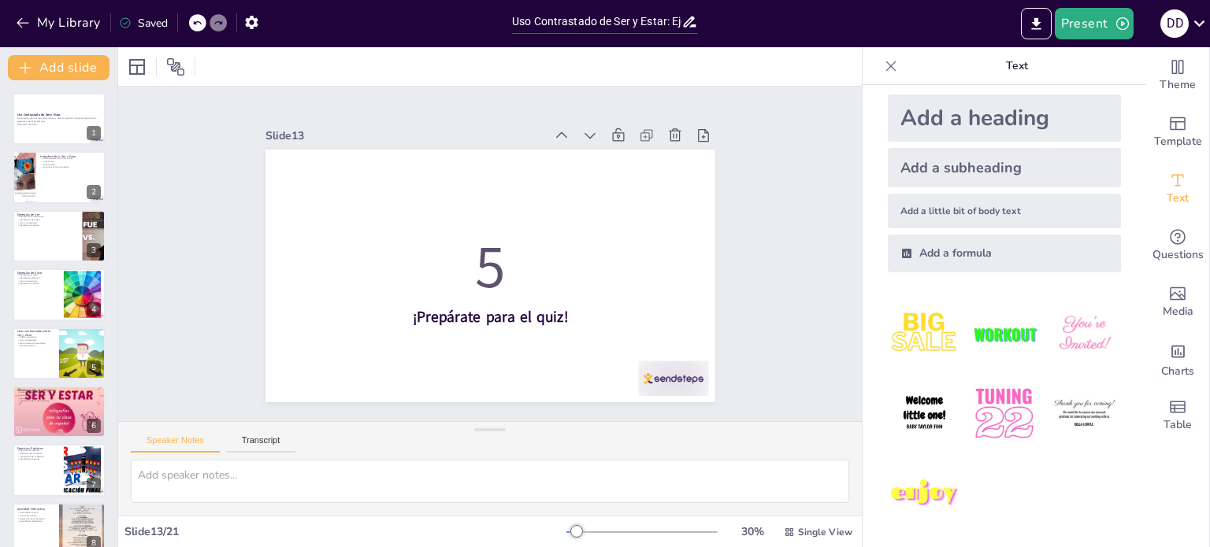
checkbox input "true"
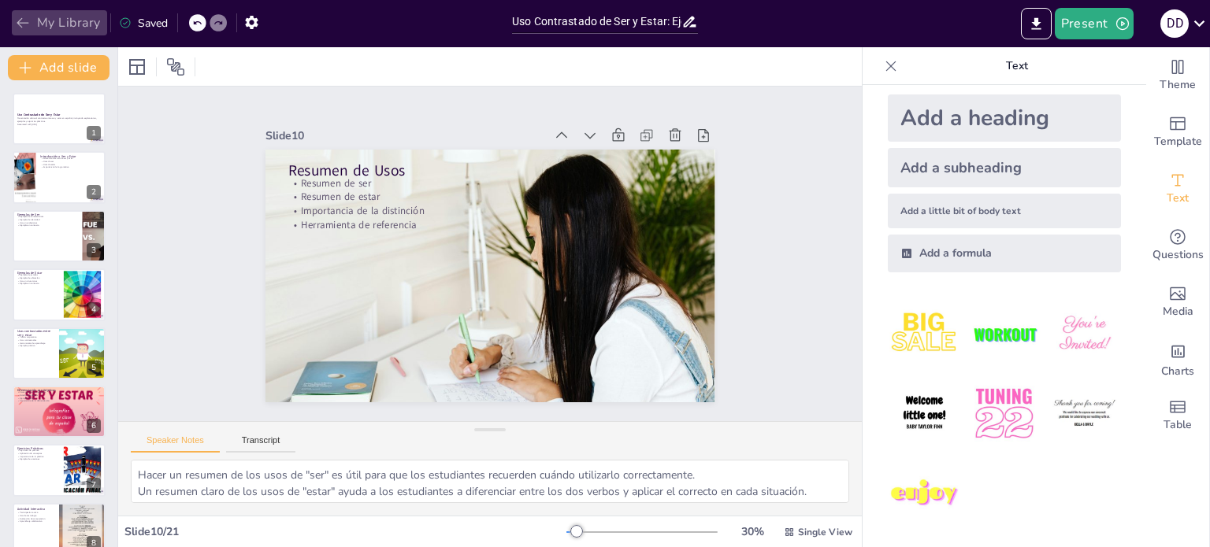
click at [28, 21] on icon "button" at bounding box center [23, 23] width 16 height 16
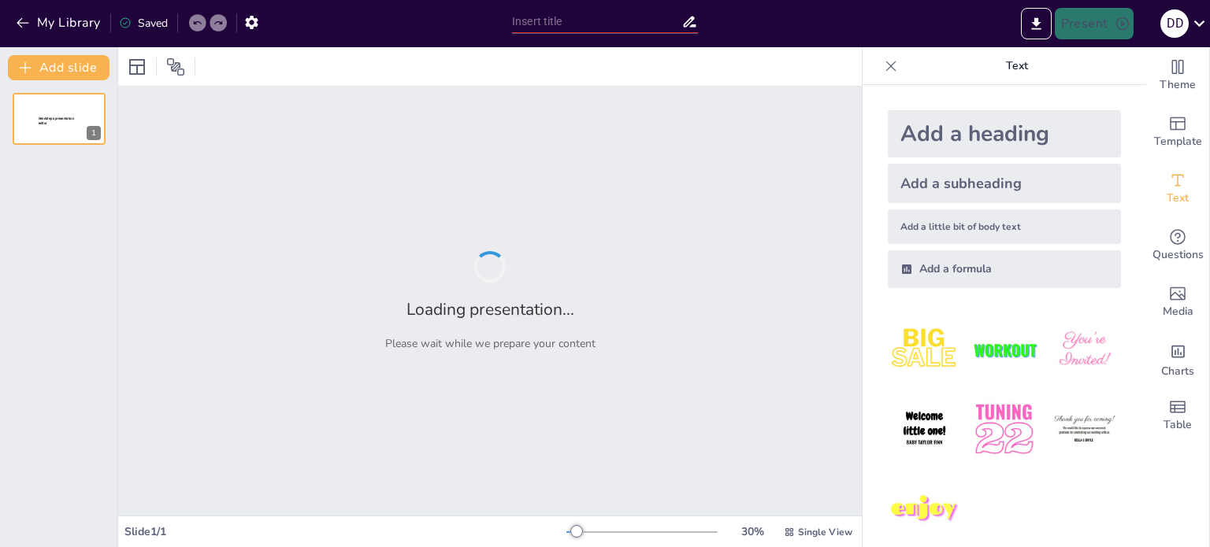
type input "Uso Contrastado de Ser y Estar: Ejemplos y Explicaciones"
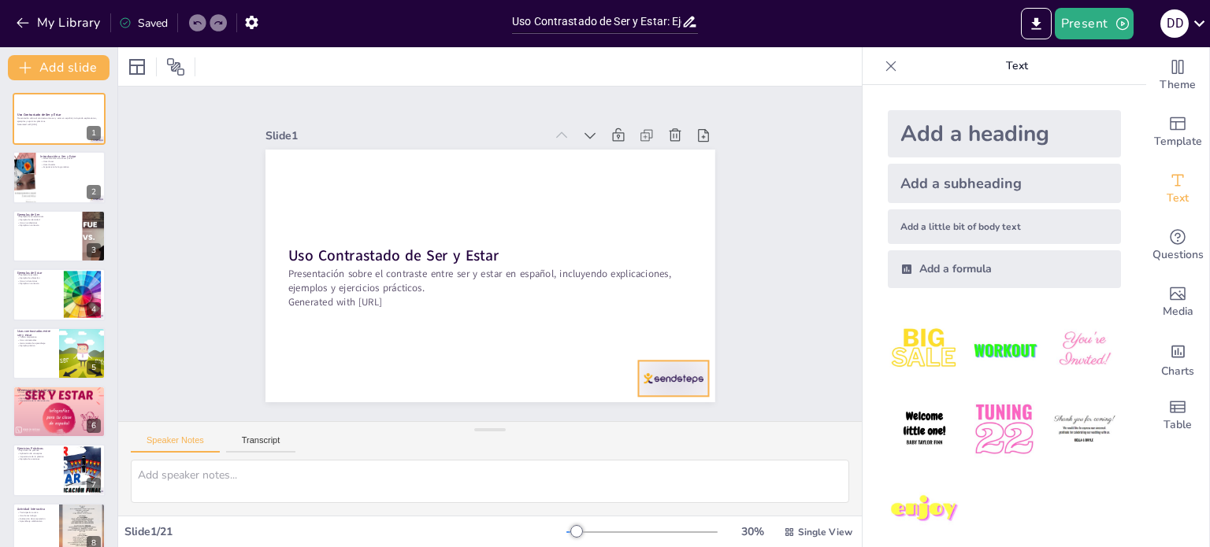
checkbox input "true"
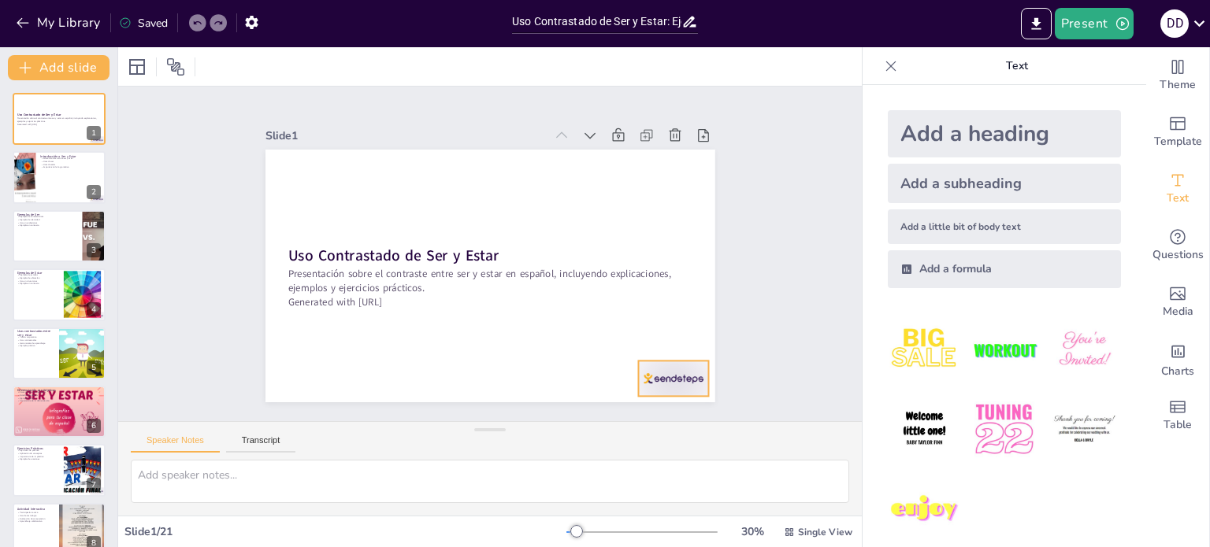
checkbox input "true"
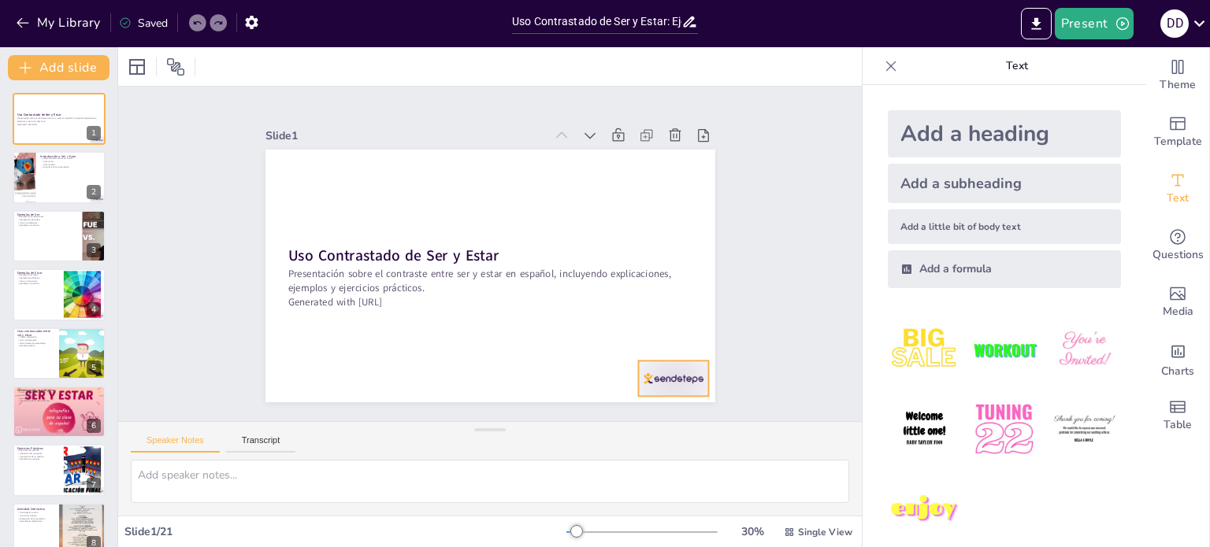
checkbox input "true"
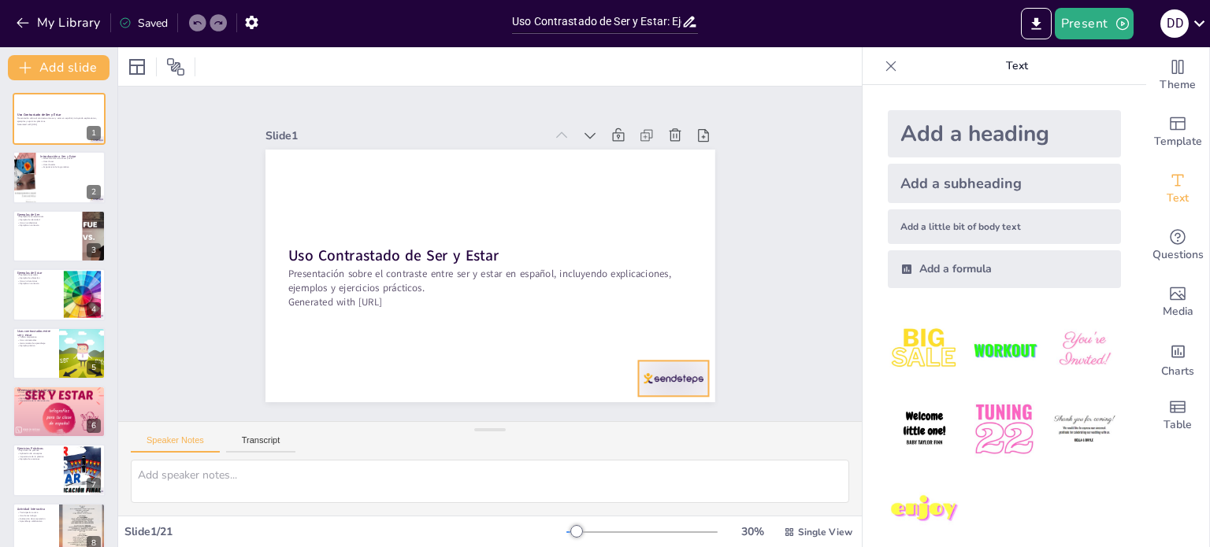
checkbox input "true"
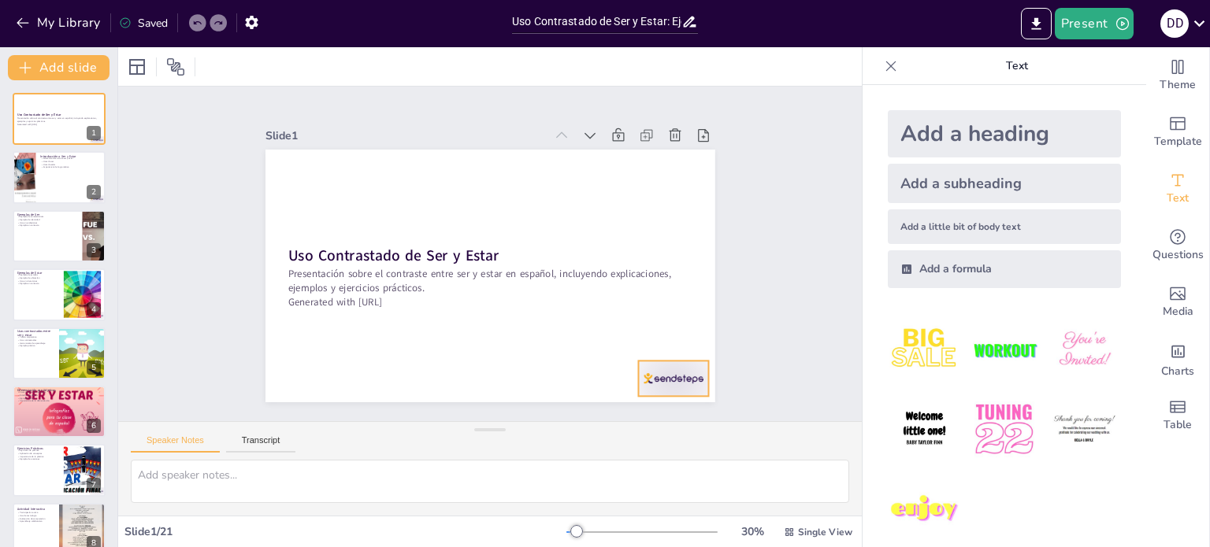
checkbox input "true"
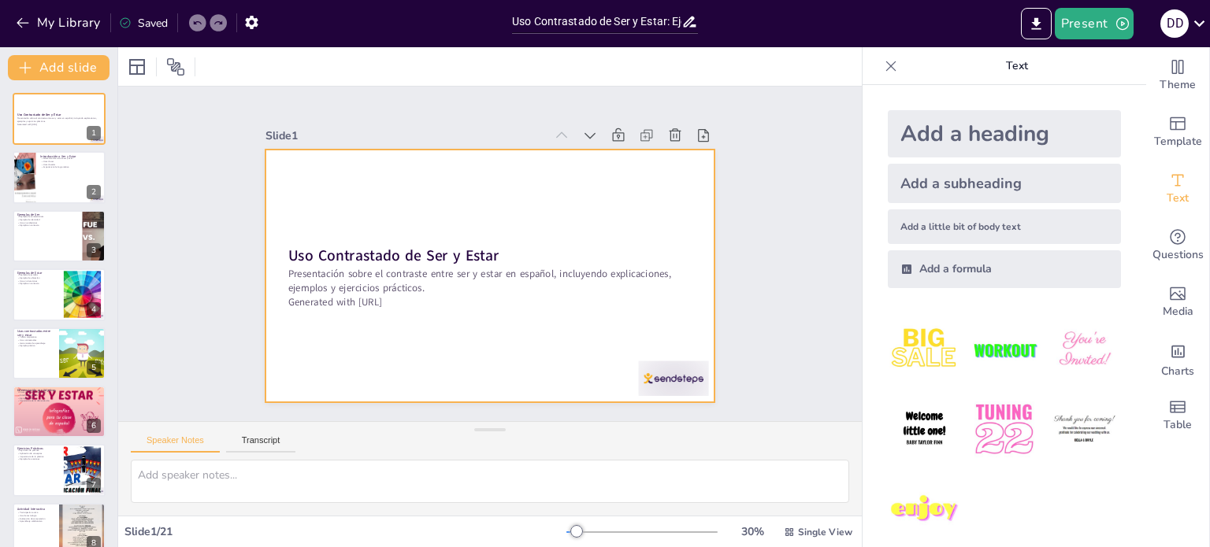
checkbox input "true"
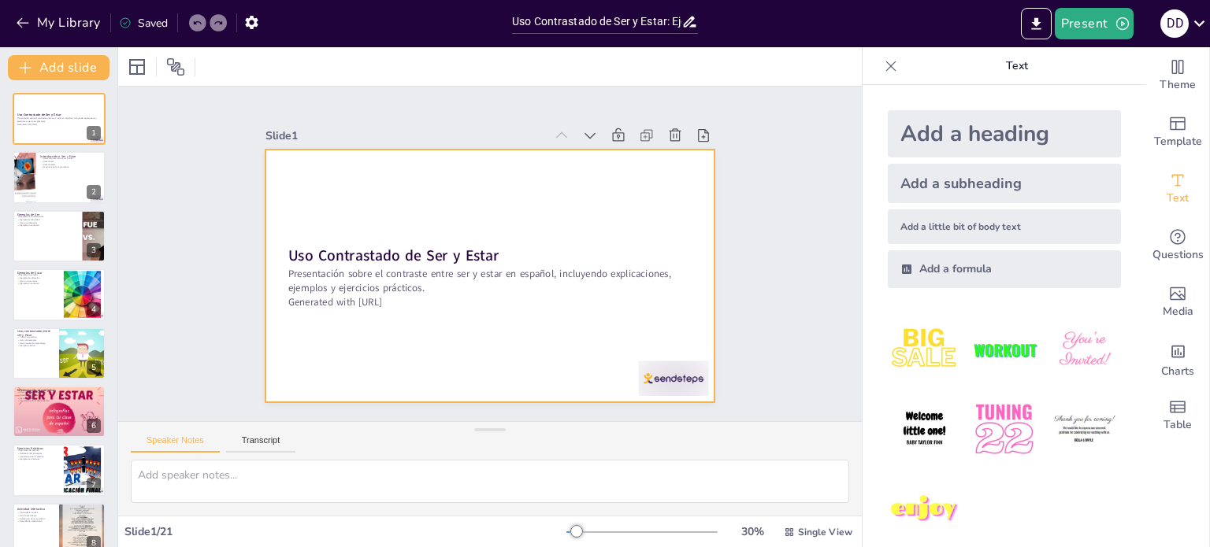
checkbox input "true"
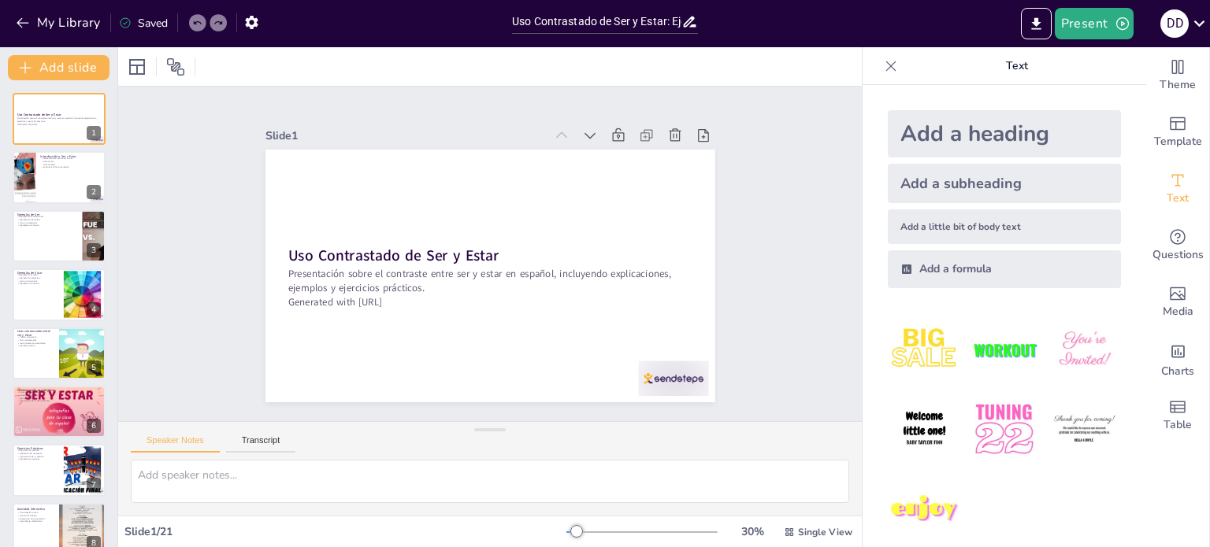
checkbox input "true"
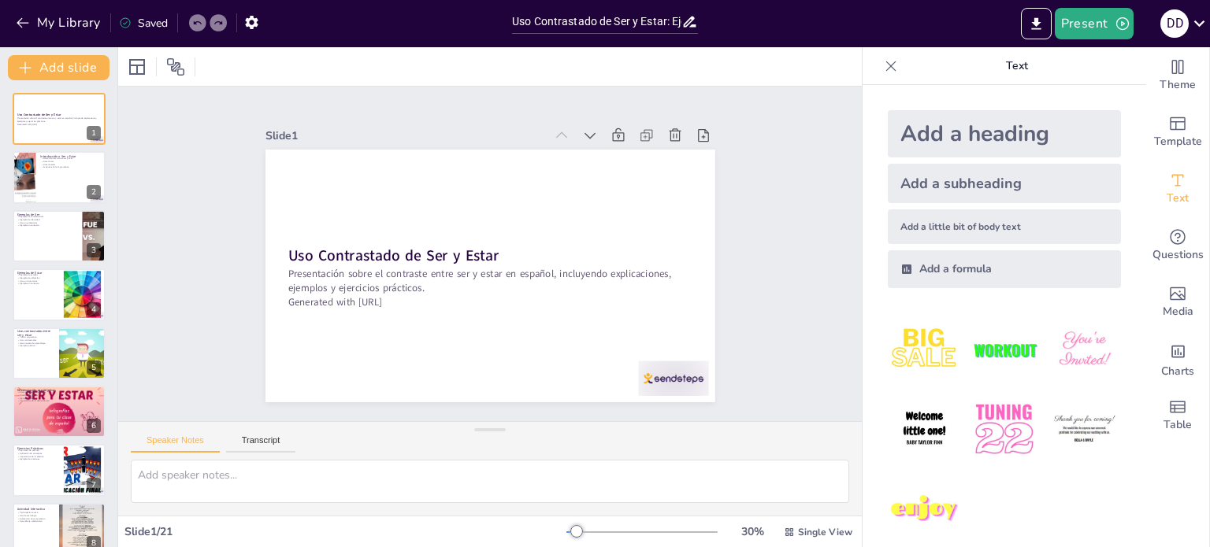
checkbox input "true"
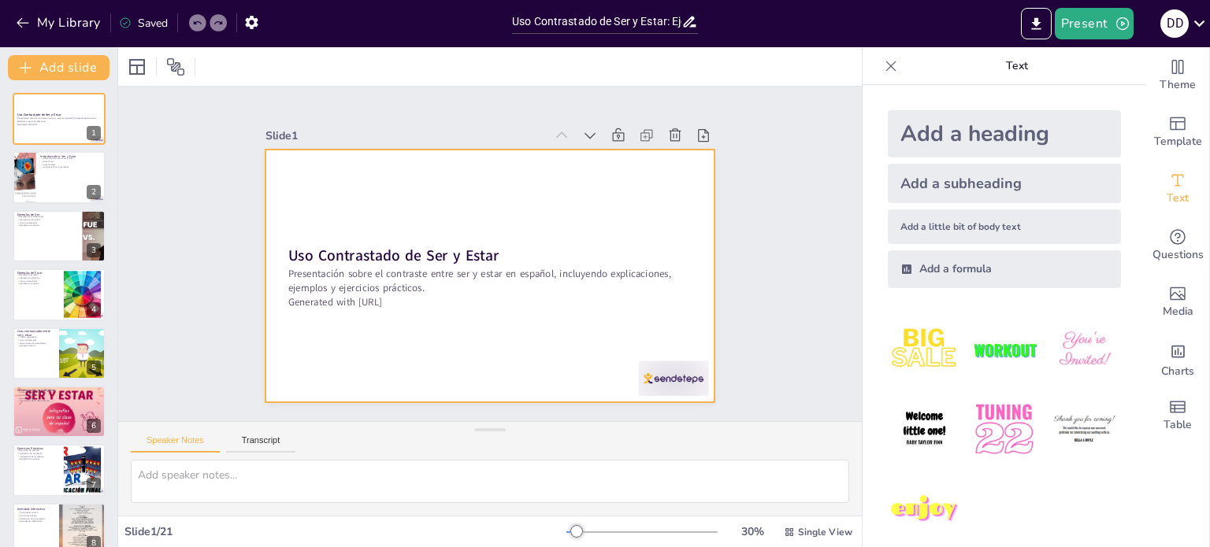
checkbox input "true"
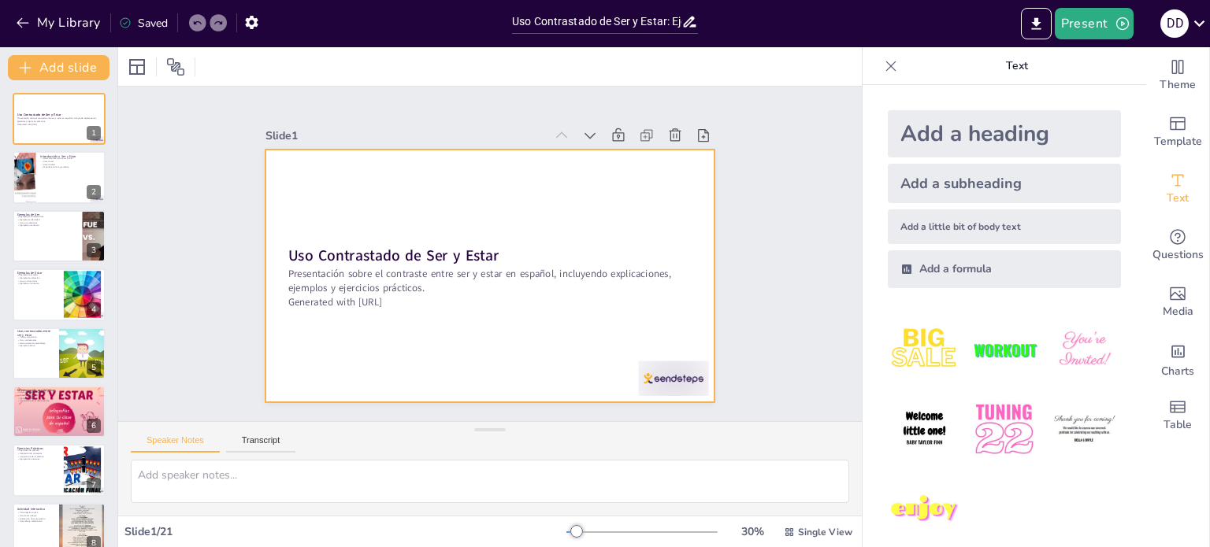
checkbox input "true"
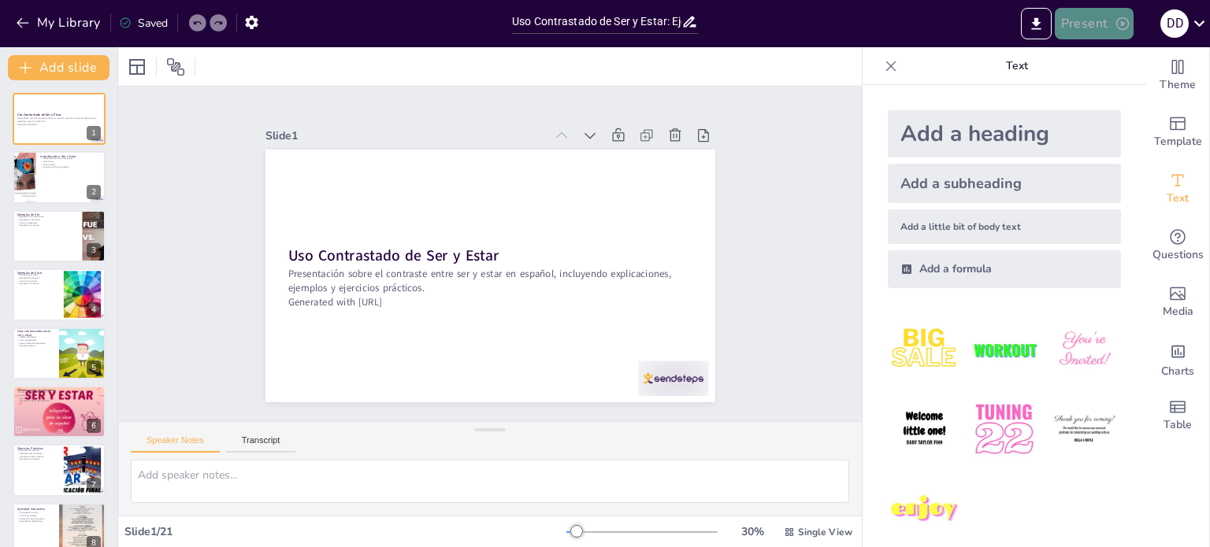
click at [1071, 28] on button "Present" at bounding box center [1094, 24] width 79 height 32
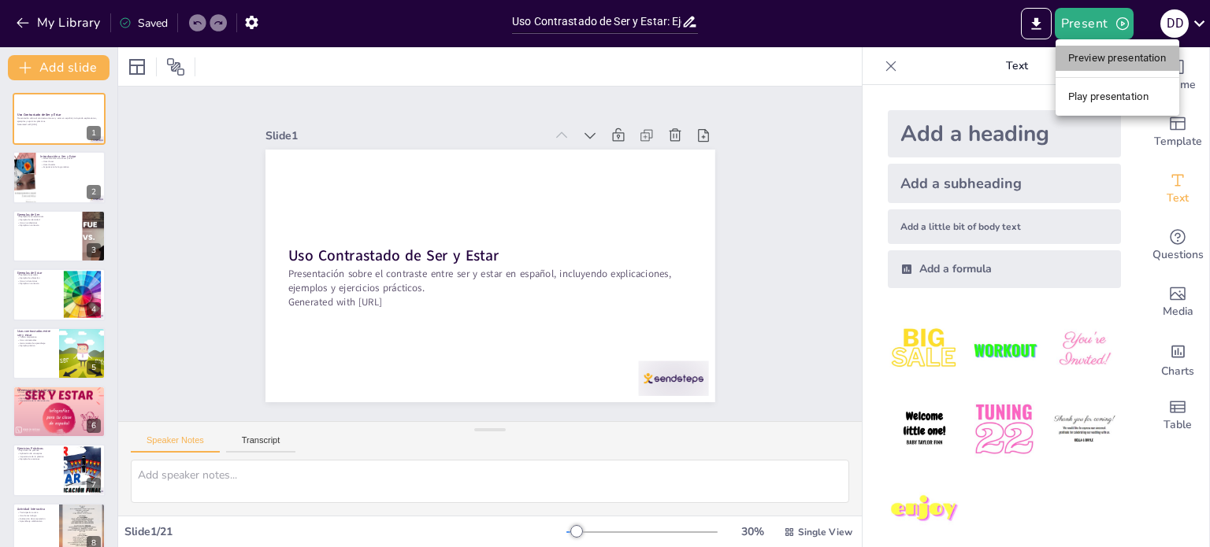
click at [1083, 56] on li "Preview presentation" at bounding box center [1118, 58] width 124 height 25
